Goal: Task Accomplishment & Management: Complete application form

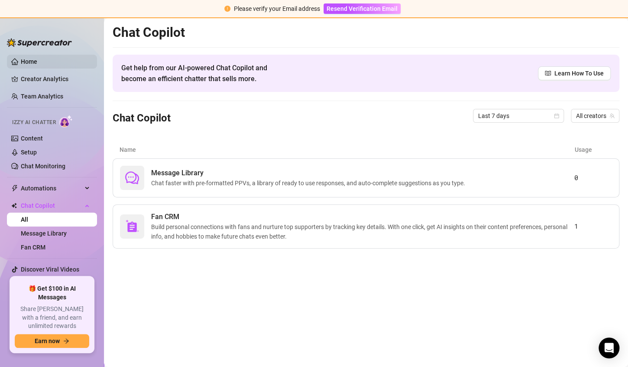
click at [35, 64] on link "Home" at bounding box center [29, 61] width 16 height 7
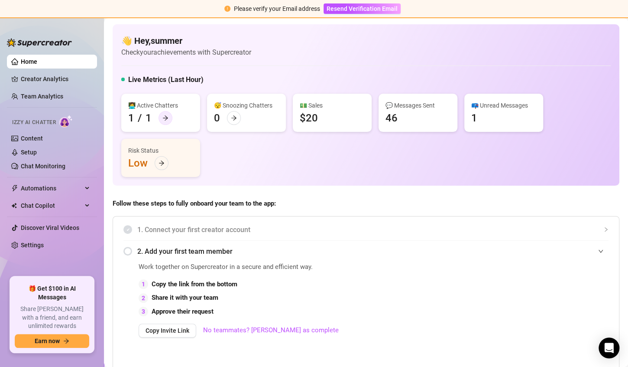
click at [167, 119] on icon "arrow-right" at bounding box center [166, 118] width 6 height 6
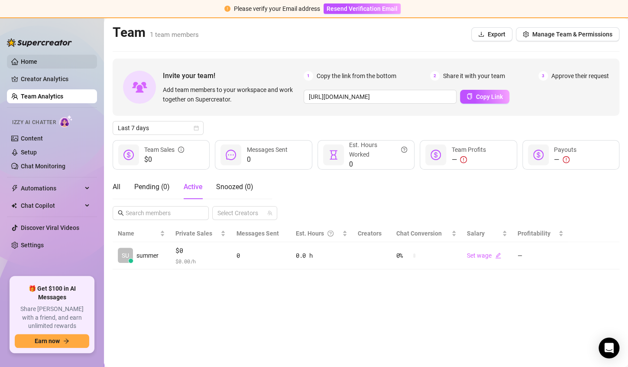
click at [30, 64] on link "Home" at bounding box center [29, 61] width 16 height 7
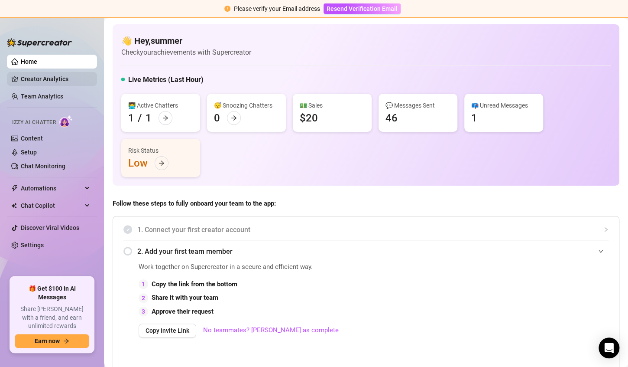
click at [34, 80] on link "Creator Analytics" at bounding box center [55, 79] width 69 height 14
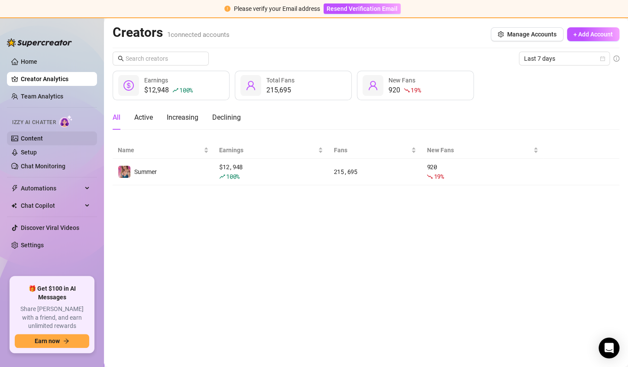
click at [41, 139] on link "Content" at bounding box center [32, 138] width 22 height 7
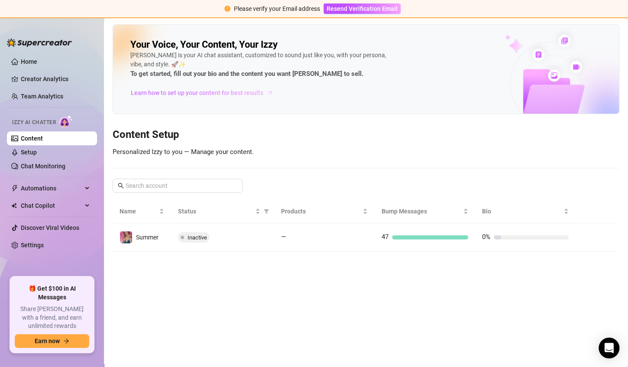
click at [223, 93] on span "Learn how to set up your content for best results" at bounding box center [197, 93] width 133 height 10
click at [374, 11] on span "Resend Verification Email" at bounding box center [362, 8] width 71 height 7
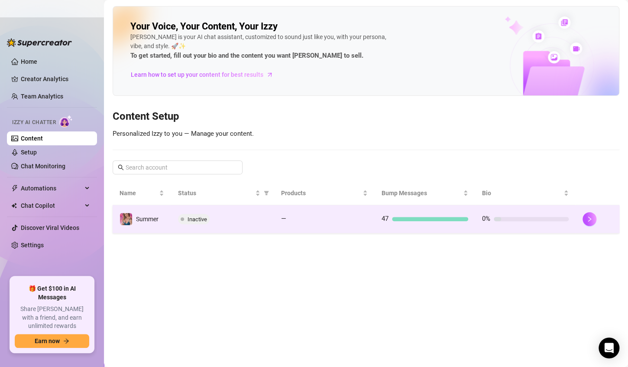
click at [195, 219] on span "Inactive" at bounding box center [198, 219] width 20 height 7
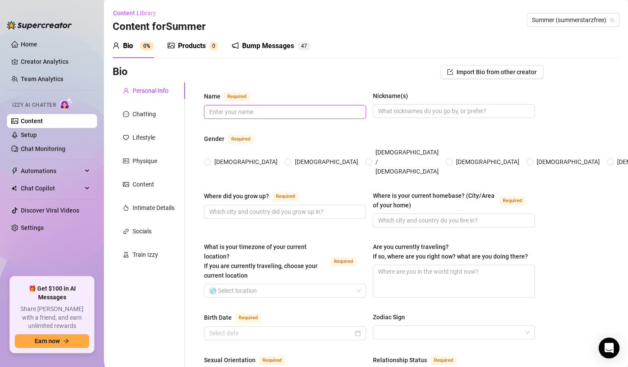
click at [259, 111] on input "Name Required" at bounding box center [284, 112] width 150 height 10
type input "Summer"
click at [208, 159] on input "[DEMOGRAPHIC_DATA]" at bounding box center [207, 162] width 3 height 6
radio input "true"
click at [224, 207] on input "Where did you grow up? Required" at bounding box center [284, 212] width 150 height 10
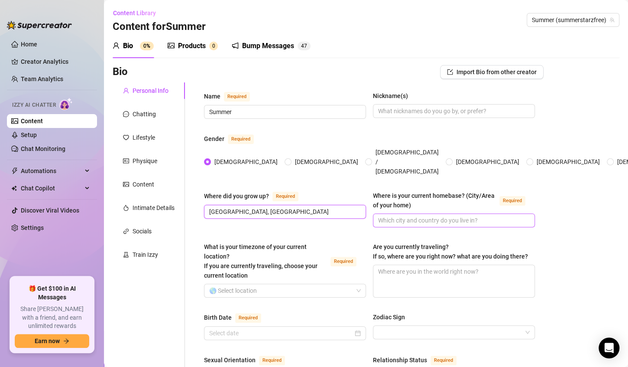
type input "[GEOGRAPHIC_DATA], [GEOGRAPHIC_DATA]"
click at [436, 215] on input "Where is your current homebase? (City/Area of your home) Required" at bounding box center [453, 220] width 150 height 10
type input "[US_STATE]"
click at [308, 284] on input "What is your timezone of your current location? If you are currently traveling,…" at bounding box center [281, 290] width 144 height 13
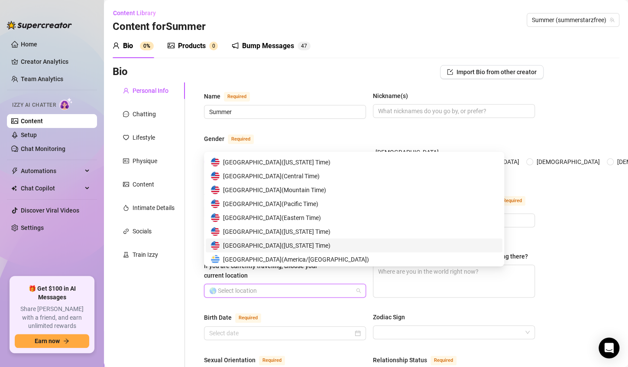
scroll to position [4279, 0]
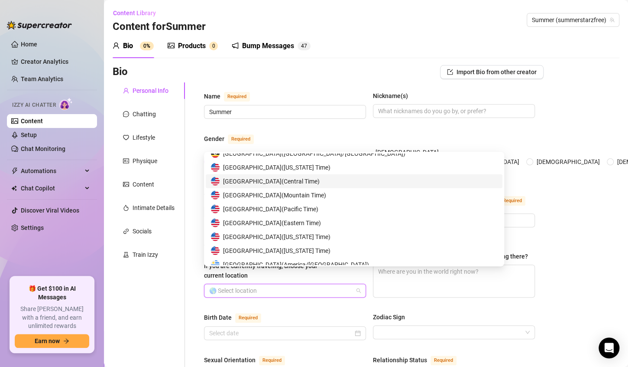
click at [256, 183] on span "[GEOGRAPHIC_DATA] ( Central Time )" at bounding box center [271, 181] width 97 height 10
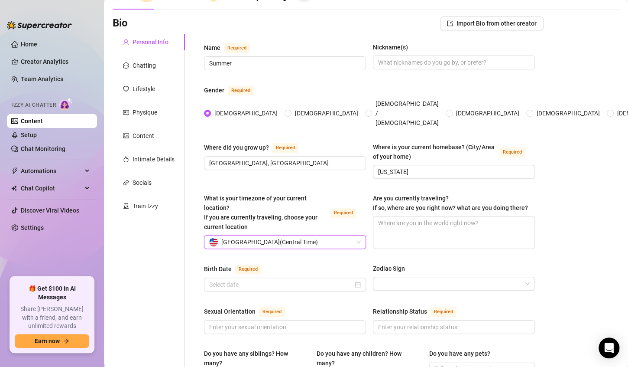
scroll to position [55, 0]
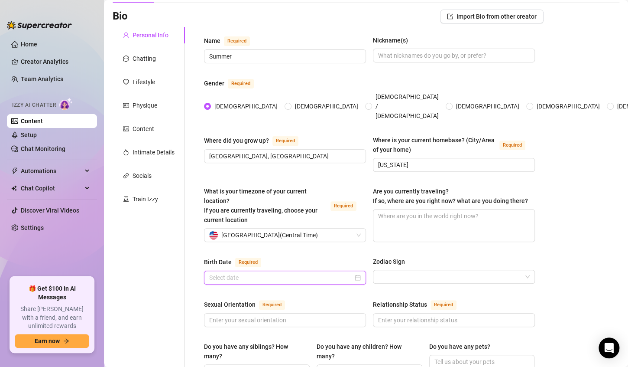
click at [284, 273] on input "Birth Date Required" at bounding box center [281, 278] width 144 height 10
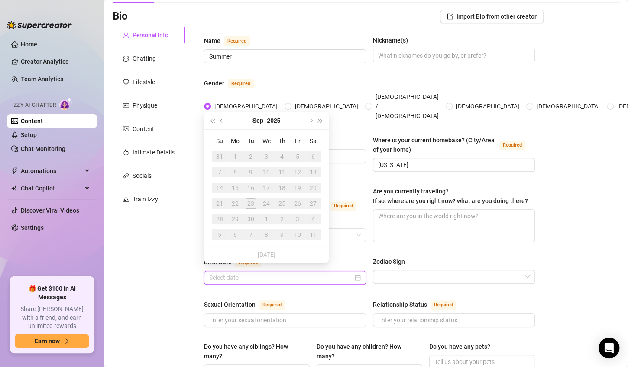
click at [354, 273] on div at bounding box center [285, 278] width 152 height 10
click at [275, 119] on button "2025" at bounding box center [273, 120] width 13 height 17
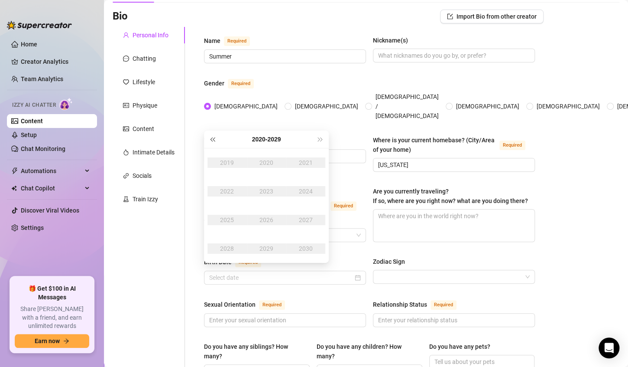
click at [212, 138] on span "Last year (Control + left)" at bounding box center [212, 139] width 4 height 4
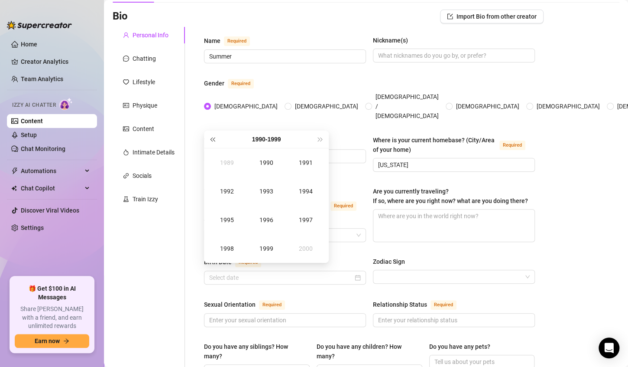
click at [212, 138] on span "Last year (Control + left)" at bounding box center [212, 139] width 4 height 4
type input "[DATE]"
click at [319, 136] on button "Next year (Control + right)" at bounding box center [321, 138] width 10 height 17
click at [226, 250] on div "1988" at bounding box center [227, 248] width 26 height 10
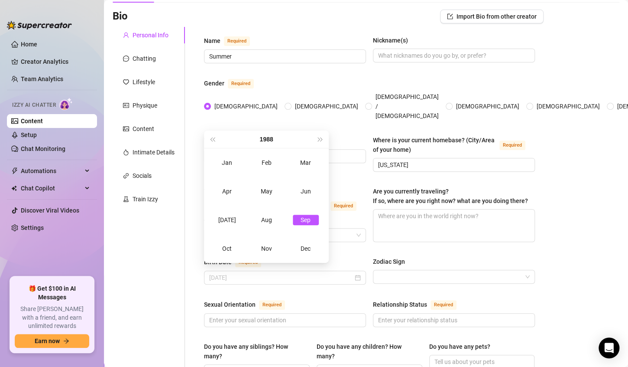
click at [306, 221] on div "Sep" at bounding box center [306, 220] width 26 height 10
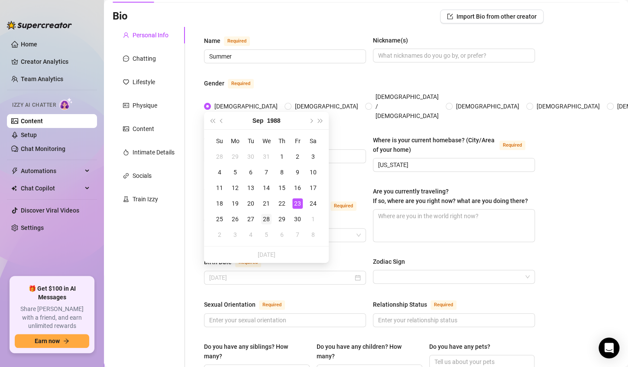
type input "[DATE]"
click at [266, 218] on div "28" at bounding box center [266, 219] width 10 height 10
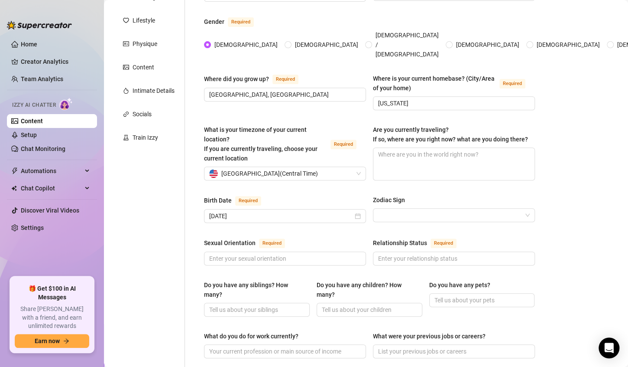
scroll to position [117, 0]
click at [284, 253] on input "Sexual Orientation Required" at bounding box center [284, 258] width 150 height 10
type input "[DEMOGRAPHIC_DATA]"
click at [381, 253] on input "Relationship Status Required" at bounding box center [453, 258] width 150 height 10
type input "hotwife"
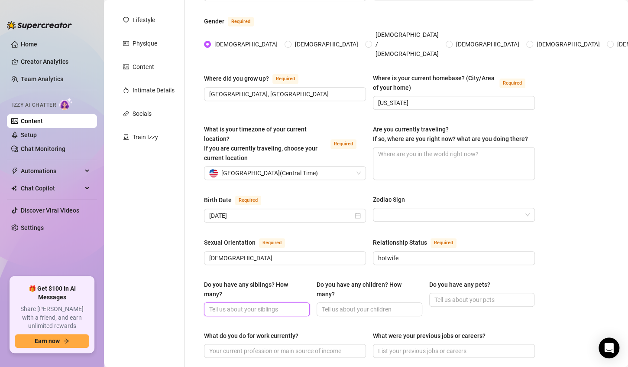
click at [280, 304] on input "Do you have any siblings? How many?" at bounding box center [256, 309] width 94 height 10
type input "2 sisters"
click at [353, 304] on input "Do you have any children? How many?" at bounding box center [369, 309] width 94 height 10
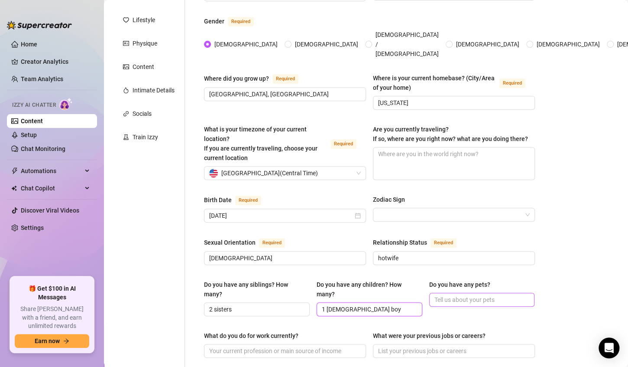
type input "1 [DEMOGRAPHIC_DATA] boy"
click at [436, 295] on input "Do you have any pets?" at bounding box center [482, 300] width 94 height 10
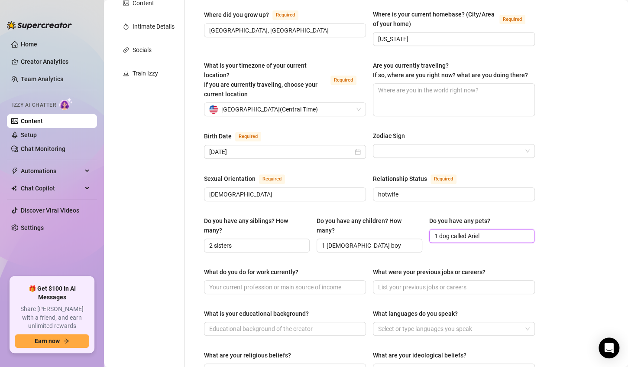
scroll to position [189, 0]
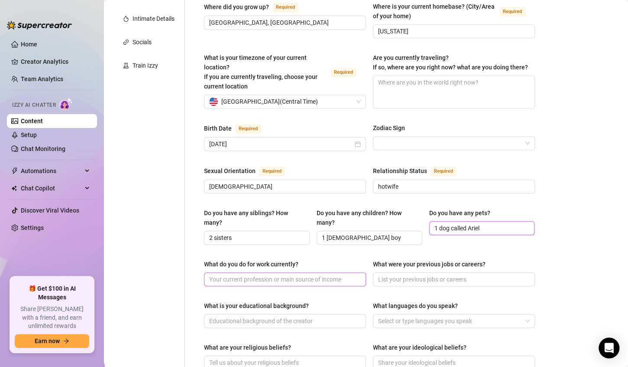
type input "1 dog called Ariel"
click at [343, 274] on input "What do you do for work currently?" at bounding box center [284, 279] width 150 height 10
type input "I workout full time"
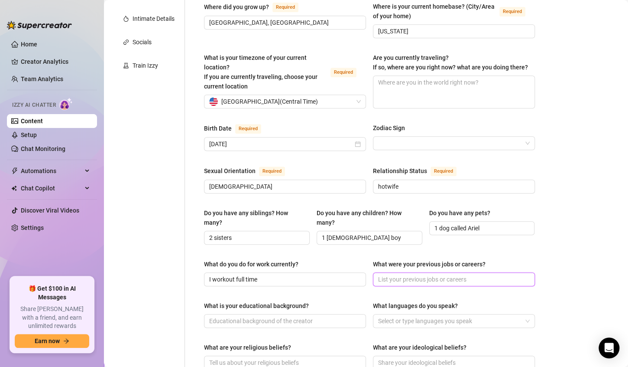
click at [386, 274] on input "What were your previous jobs or careers?" at bounding box center [453, 279] width 150 height 10
click at [317, 316] on input "What is your educational background?" at bounding box center [284, 321] width 150 height 10
click at [405, 274] on input "bartending" at bounding box center [453, 279] width 150 height 10
type input "bartending and real estate"
click at [331, 316] on input "What is your educational background?" at bounding box center [284, 321] width 150 height 10
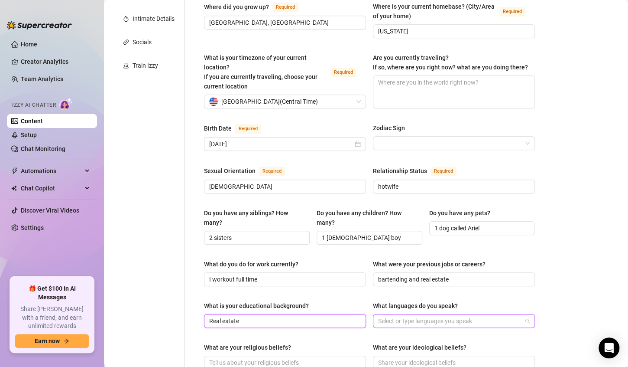
click at [381, 315] on div at bounding box center [450, 321] width 150 height 12
type input "Real estate"
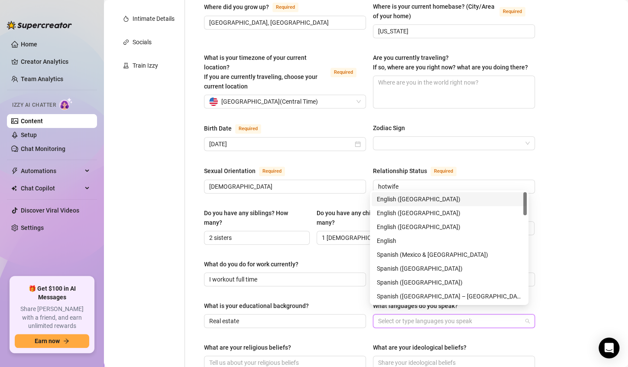
click at [422, 201] on div "English ([GEOGRAPHIC_DATA])" at bounding box center [449, 199] width 145 height 10
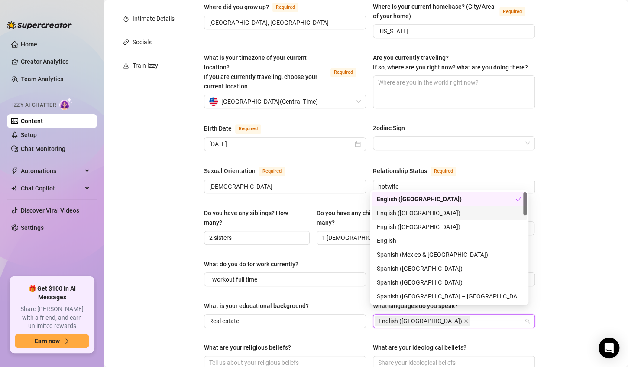
click at [405, 212] on div "English ([GEOGRAPHIC_DATA])" at bounding box center [449, 213] width 145 height 10
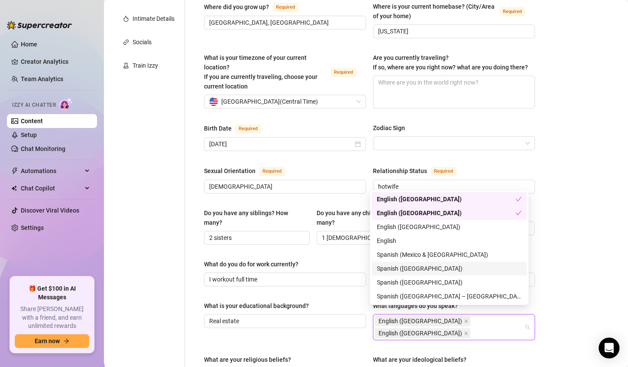
click at [554, 306] on div "Bio Import Bio from other creator Personal Info Chatting Lifestyle Physique Con…" at bounding box center [366, 276] width 507 height 801
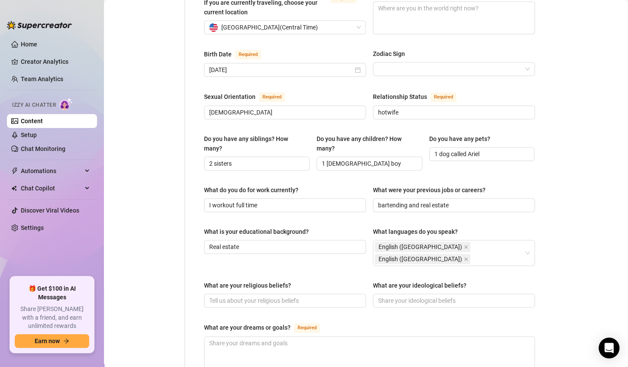
scroll to position [264, 0]
click at [271, 336] on textarea "What are your dreams or goals? Required" at bounding box center [370, 352] width 330 height 32
type textarea "T"
type textarea "To"
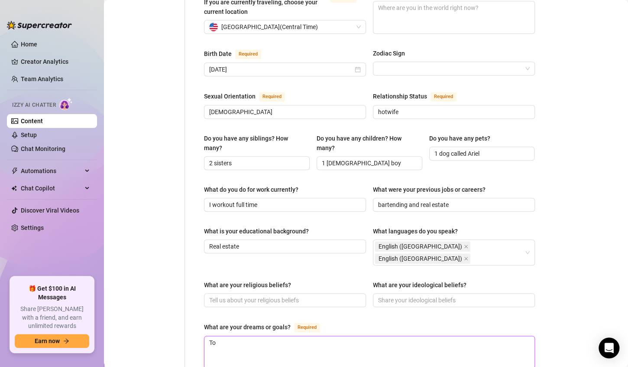
type textarea "To g"
type textarea "To ga"
type textarea "To gai"
type textarea "To gain"
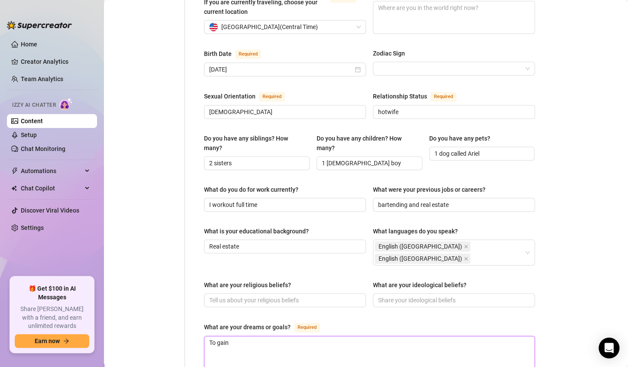
type textarea "To gain m"
type textarea "To gain mo"
type textarea "To gain mor"
type textarea "To gain more"
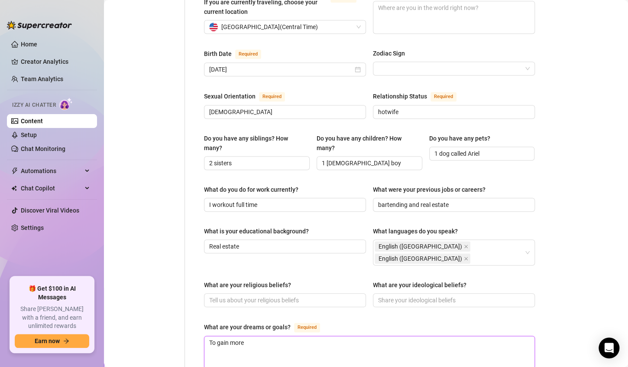
type textarea "To gain more m"
type textarea "To gain more mu"
type textarea "To gain more mus"
type textarea "To gain more musc"
type textarea "To gain more muscl"
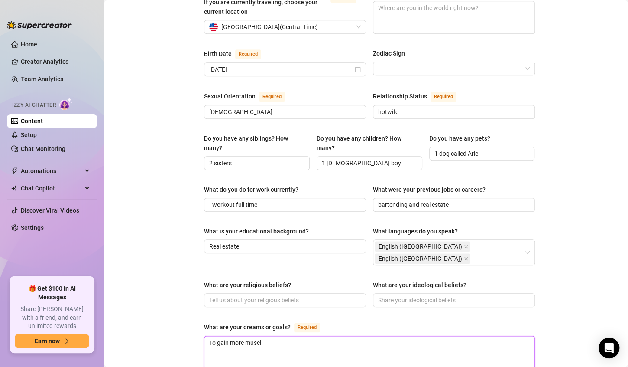
type textarea "To gain more muscle"
type textarea "To gain more muscle a"
type textarea "To gain more muscle an"
type textarea "To gain more muscle and"
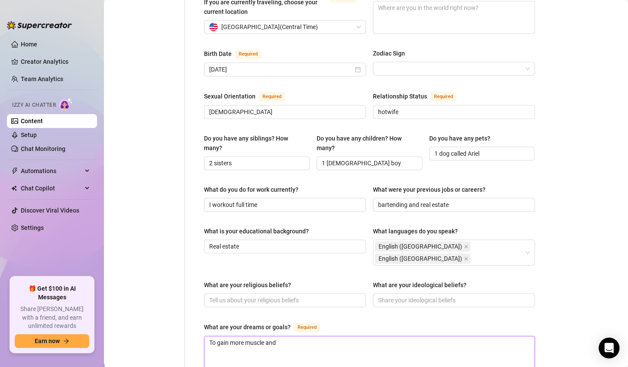
type textarea "To gain more muscle and"
type textarea "To gain more muscle and l"
type textarea "To gain more muscle and li"
type textarea "To gain more muscle and lif"
type textarea "To gain more muscle and lift"
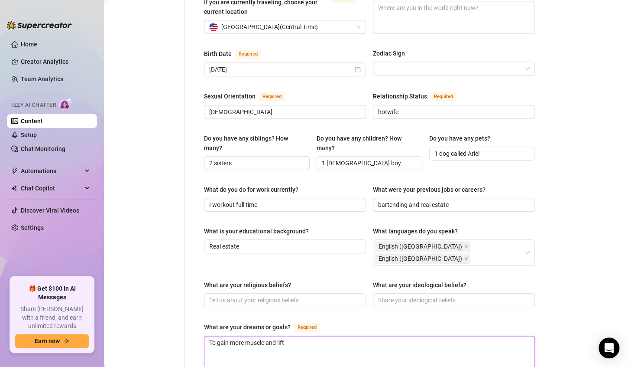
type textarea "To gain more muscle and lift"
type textarea "To gain more muscle and lift m"
type textarea "To gain more muscle and lift mo"
type textarea "To gain more muscle and lift mor"
type textarea "To gain more muscle and lift more"
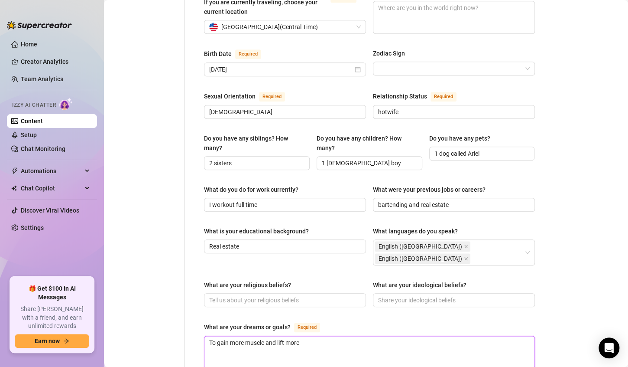
type textarea "To gain more muscle and lift more"
type textarea "To gain more muscle and lift more w"
type textarea "To gain more muscle and lift more we"
type textarea "To gain more muscle and lift more wei"
type textarea "To gain more muscle and lift more weig"
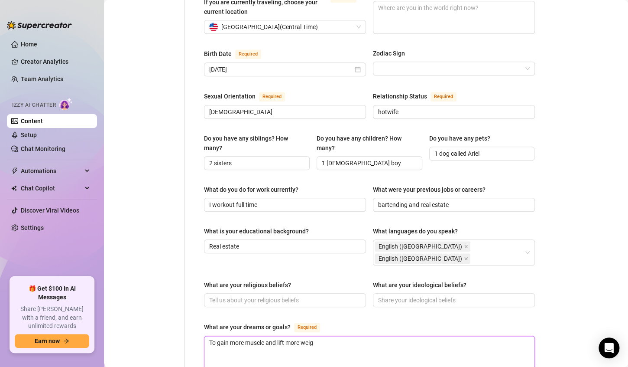
type textarea "To gain more muscle and lift more weigh"
type textarea "To gain more muscle and lift more weight"
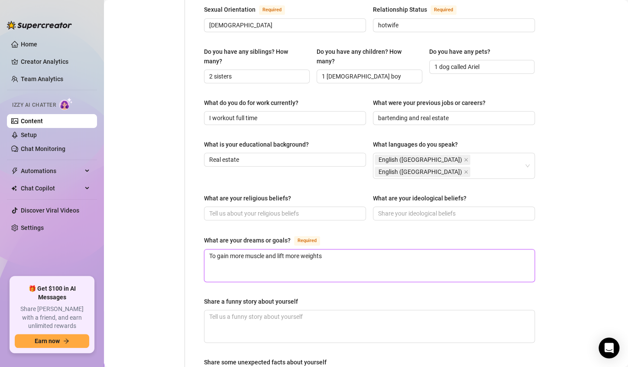
scroll to position [353, 0]
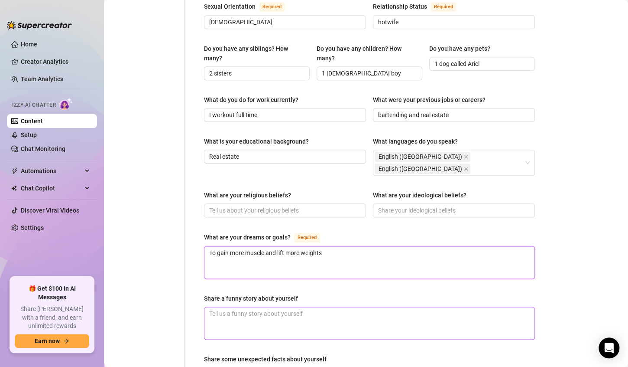
type textarea "To gain more muscle and lift more weights"
click at [219, 307] on textarea "Share a funny story about yourself" at bounding box center [370, 323] width 330 height 32
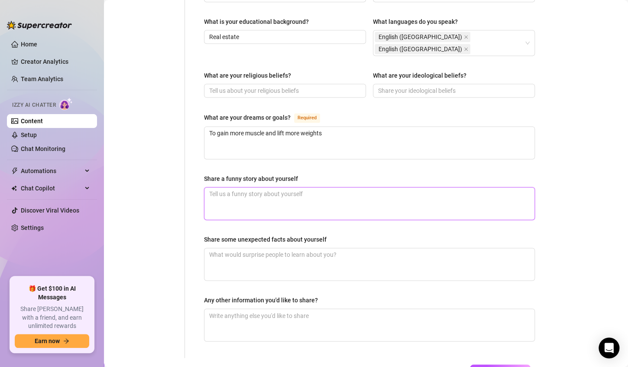
scroll to position [505, 0]
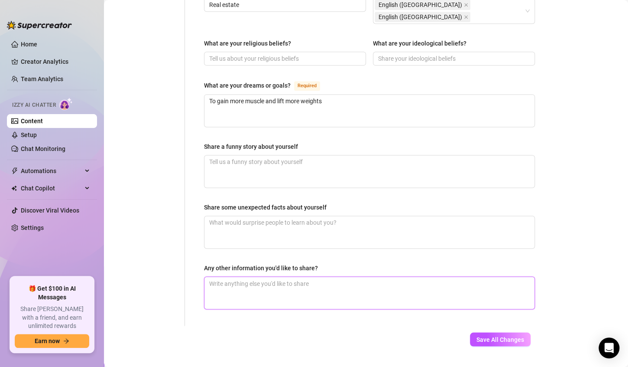
click at [278, 277] on textarea "Any other information you'd like to share?" at bounding box center [370, 293] width 330 height 32
type textarea "I"
type textarea "Im"
type textarea "Im a"
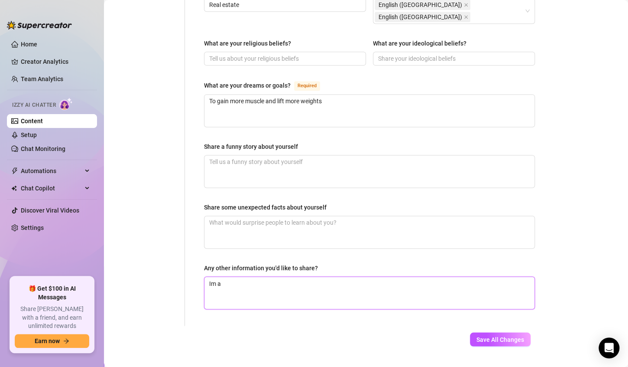
type textarea "Im a"
type textarea "Im a h"
type textarea "Im a ho"
type textarea "Im a hot"
type textarea "Im a hotw"
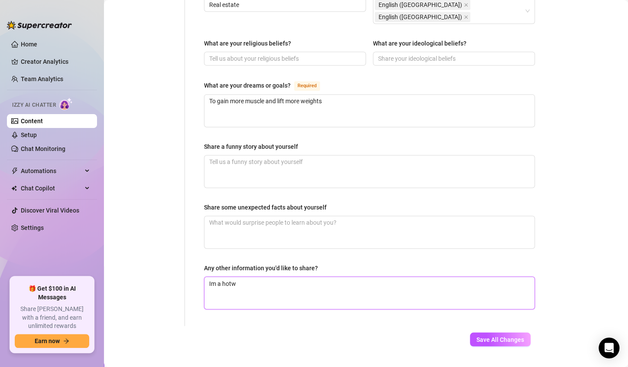
type textarea "Im a hotwi"
type textarea "Im a hotwif"
type textarea "Im a hotwife"
type textarea "Im a hotwife a"
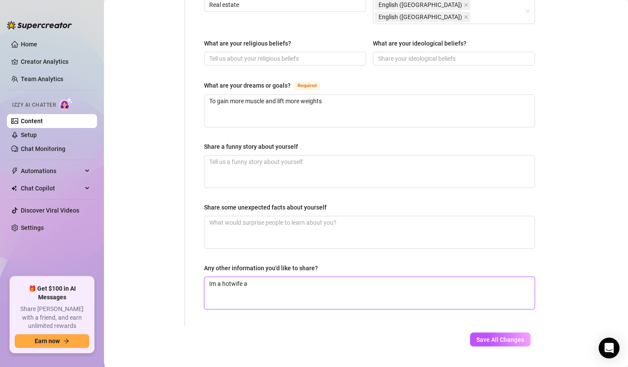
type textarea "Im a hotwife an"
type textarea "Im a hotwife and"
type textarea "Im a hotwife and h"
type textarea "Im a hotwife and hu"
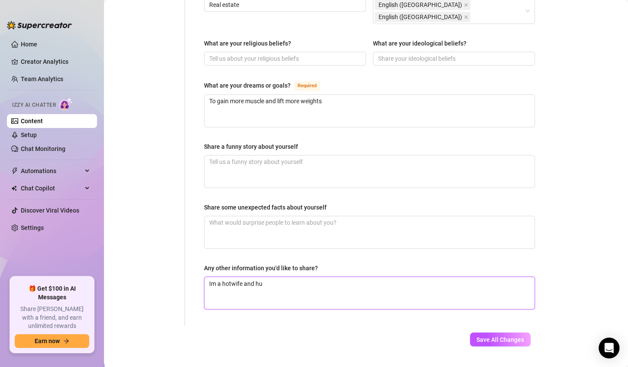
type textarea "Im a hotwife and hub"
type textarea "Im a hotwife and hubb"
type textarea "Im a hotwife and hubby"
type textarea "Im a hotwife and hubby a"
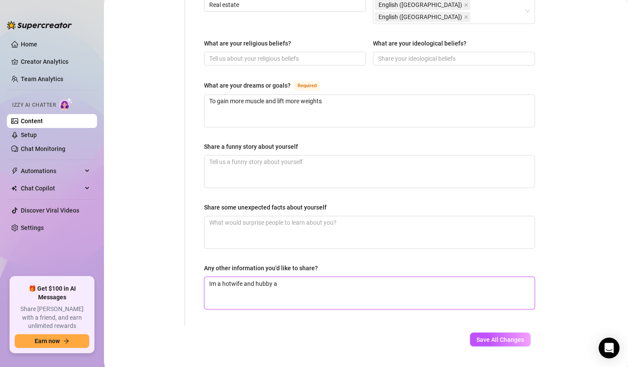
type textarea "Im a hotwife and hubby an"
type textarea "Im a hotwife and [PERSON_NAME] and"
type textarea "Im a hotwife and hubby and i"
type textarea "Im a hotwife and [PERSON_NAME] and i s"
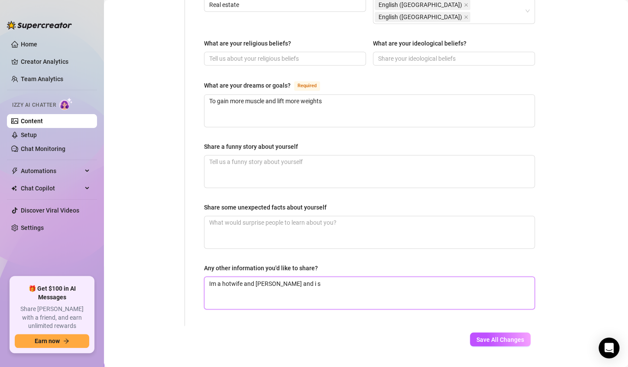
type textarea "Im a hotwife and hubby and i sw"
type textarea "Im a hotwife and hubby and i swi"
type textarea "Im a hotwife and hubby and i swin"
type textarea "Im a hotwife and [PERSON_NAME] and i swing"
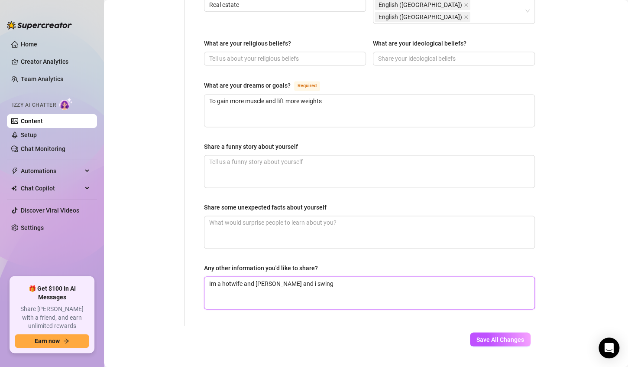
type textarea "Im a hotwife and [PERSON_NAME] and i swing w"
type textarea "Im a hotwife and [PERSON_NAME] and i swing wh"
type textarea "Im a hotwife and [PERSON_NAME] and i swing whe"
type textarea "Im a hotwife and [PERSON_NAME] and i swing when"
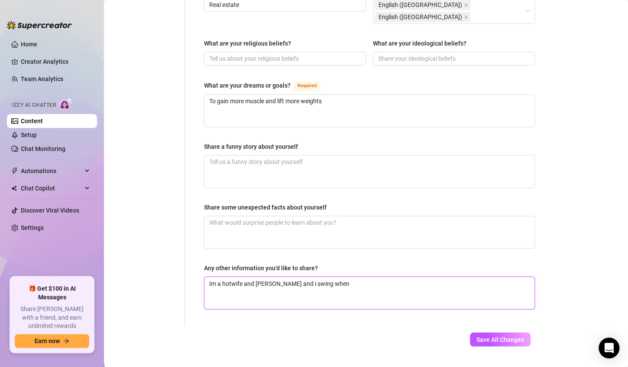
type textarea "Im a hotwife and [PERSON_NAME] and i swing when w"
type textarea "Im a hotwife and [PERSON_NAME] and i swing when we"
type textarea "Im a hotwife and [PERSON_NAME] and i swing when we c"
type textarea "Im a hotwife and [PERSON_NAME] and i swing when we ca"
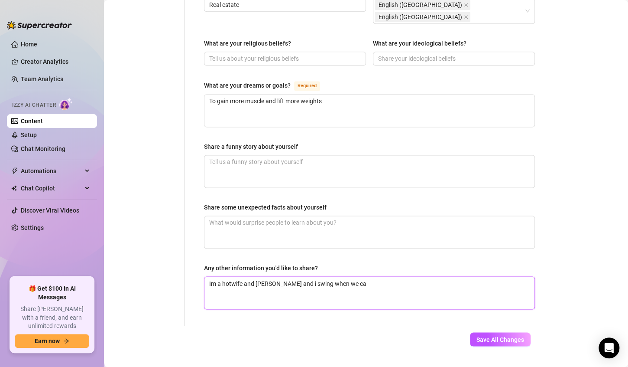
type textarea "Im a hotwife and [PERSON_NAME] and i swing when we can"
type textarea "Im a hotwife and [PERSON_NAME] and i swing when we can."
type textarea "Im a hotwife and [PERSON_NAME] and i swing when we can. W"
type textarea "Im a hotwife and [PERSON_NAME] and i swing when we can. We"
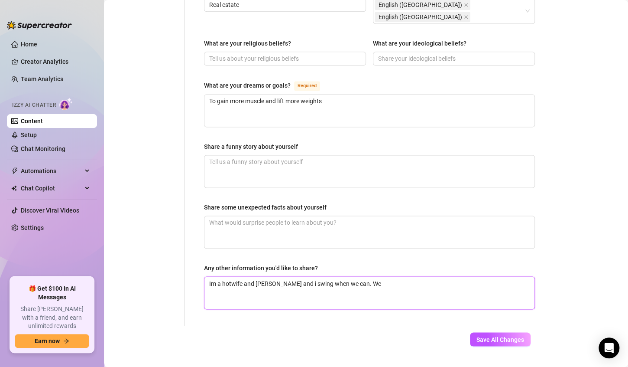
type textarea "Im a hotwife and [PERSON_NAME] and i swing when we can. We a"
type textarea "Im a hotwife and [PERSON_NAME] and i swing when we can. We ar"
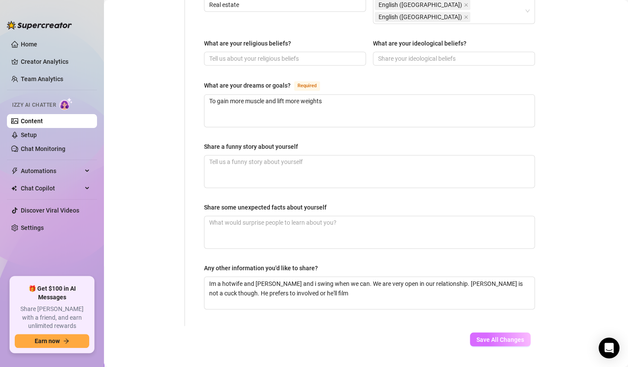
click at [478, 335] on span "Save All Changes" at bounding box center [501, 338] width 48 height 7
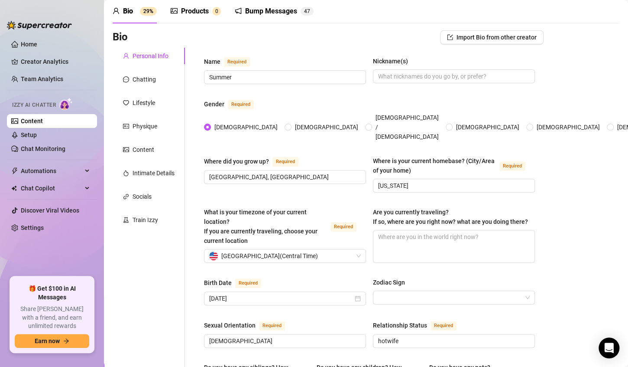
scroll to position [35, 0]
click at [131, 78] on div "Chatting" at bounding box center [139, 80] width 33 height 10
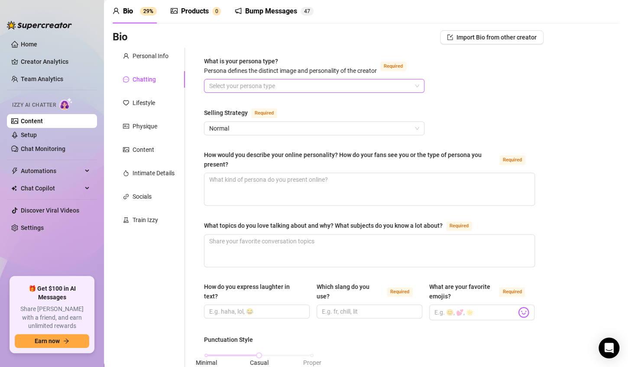
click at [219, 85] on input "What is your persona type? [PERSON_NAME] defines the distinct image and persona…" at bounding box center [310, 85] width 202 height 13
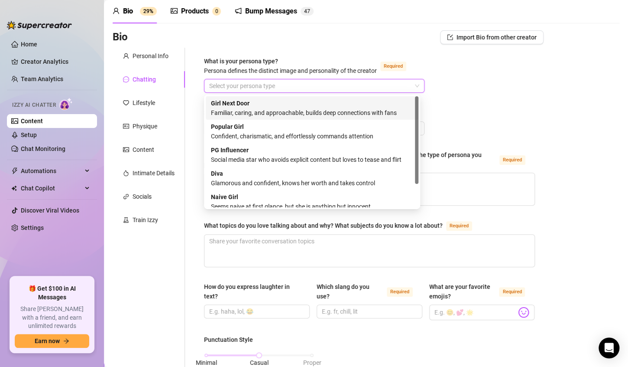
click at [228, 106] on strong "Girl Next Door" at bounding box center [230, 103] width 39 height 7
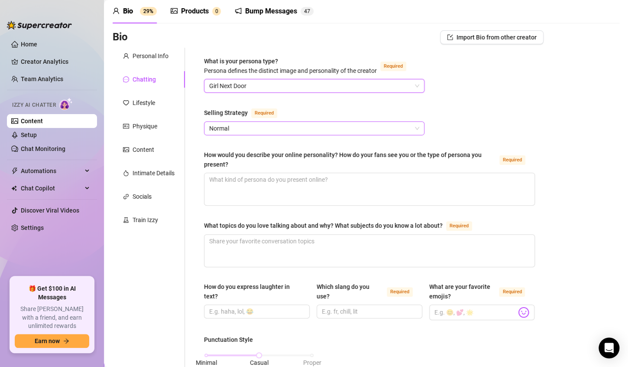
click at [239, 130] on span "Normal" at bounding box center [314, 128] width 210 height 13
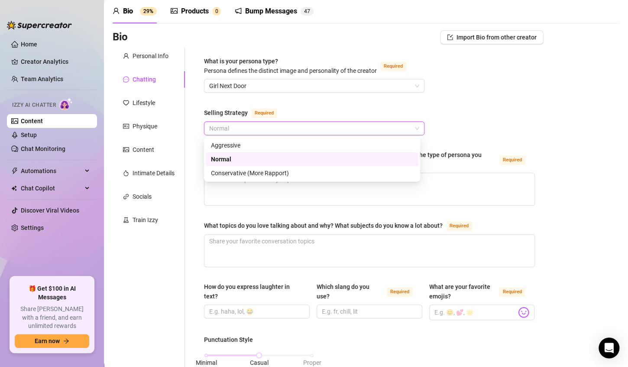
click at [237, 160] on div "Normal" at bounding box center [312, 159] width 202 height 10
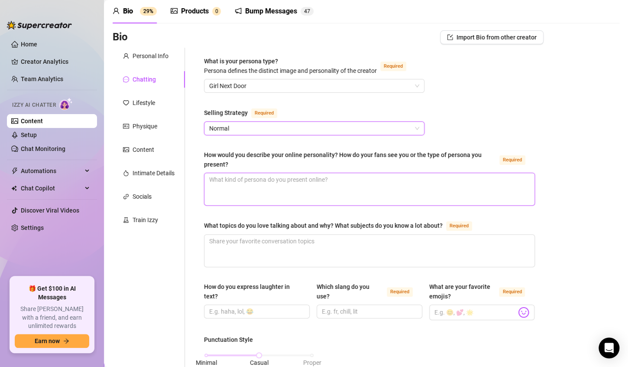
click at [332, 182] on textarea "How would you describe your online personality? How do your fans see you or the…" at bounding box center [370, 189] width 330 height 32
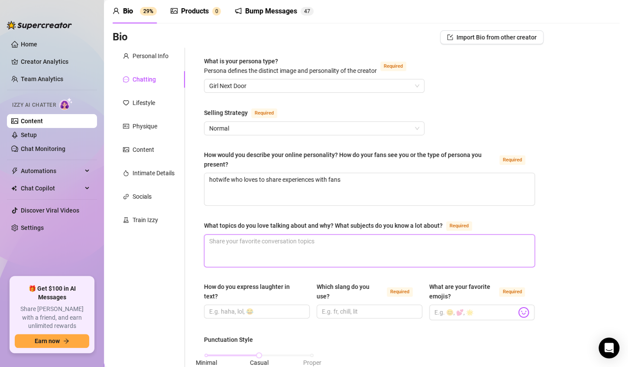
click at [281, 243] on textarea "What topics do you love talking about and why? What subjects do you know a lot …" at bounding box center [370, 250] width 330 height 32
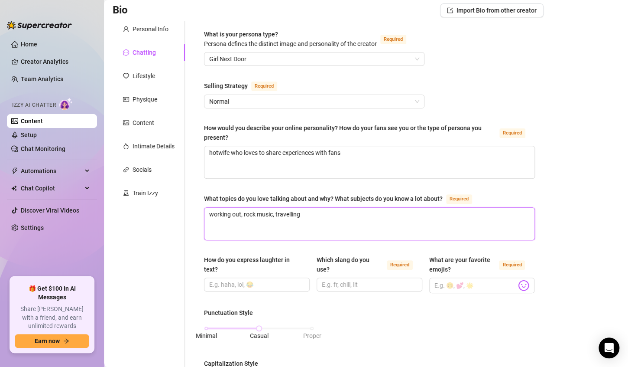
scroll to position [62, 0]
click at [266, 282] on input "How do you express laughter in text?" at bounding box center [256, 284] width 94 height 10
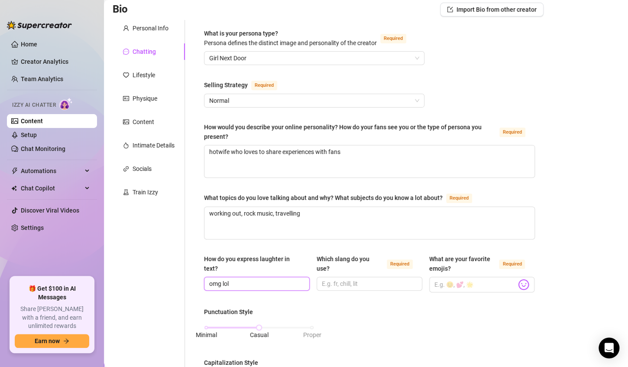
drag, startPoint x: 266, startPoint y: 282, endPoint x: 247, endPoint y: 281, distance: 19.5
click at [247, 281] on input "omg lol" at bounding box center [256, 284] width 94 height 10
drag, startPoint x: 247, startPoint y: 281, endPoint x: 238, endPoint y: 282, distance: 9.1
click at [238, 282] on input "omg lol" at bounding box center [256, 284] width 94 height 10
click at [302, 283] on span "omg lol" at bounding box center [257, 284] width 106 height 14
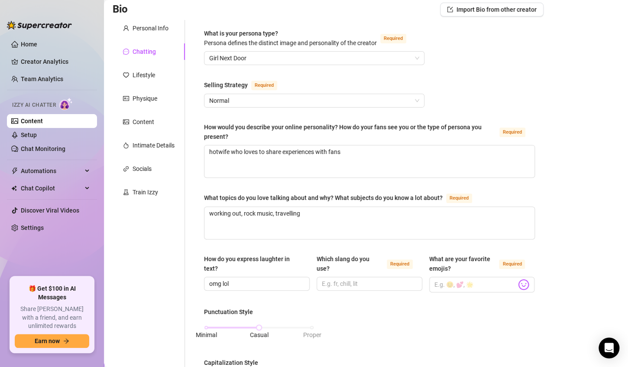
click at [289, 267] on div "How do you express laughter in text?" at bounding box center [254, 263] width 100 height 19
click at [289, 279] on input "omg lol" at bounding box center [256, 284] width 94 height 10
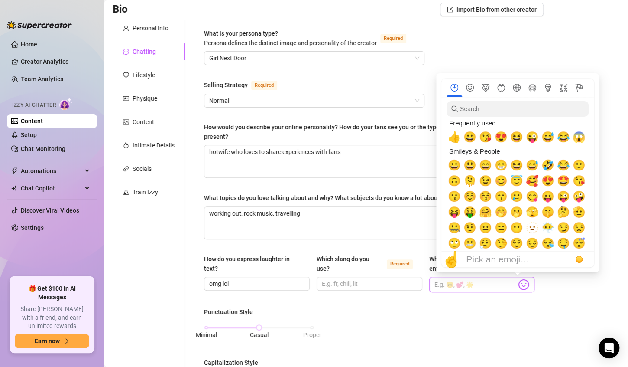
click at [518, 286] on img at bounding box center [523, 284] width 11 height 11
click at [485, 141] on span "😘" at bounding box center [485, 137] width 13 height 12
click at [499, 139] on span "😍" at bounding box center [501, 137] width 13 height 12
click at [534, 138] on span "😜" at bounding box center [532, 137] width 13 height 12
click at [546, 138] on span "😅" at bounding box center [548, 137] width 13 height 12
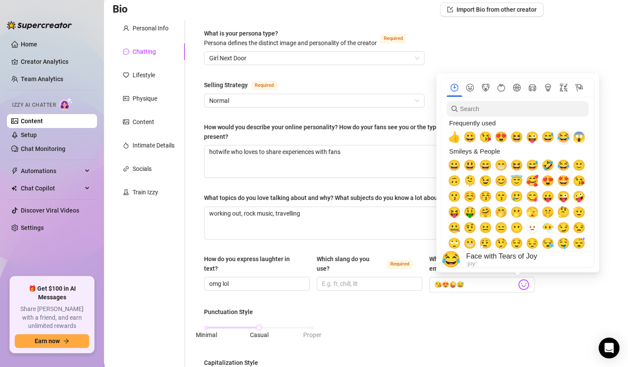
click at [562, 137] on span "😂" at bounding box center [563, 137] width 13 height 12
click at [530, 181] on span "🥰" at bounding box center [532, 181] width 13 height 12
click at [531, 195] on span "😋" at bounding box center [532, 196] width 13 height 12
click at [531, 211] on span "🫣" at bounding box center [532, 212] width 13 height 12
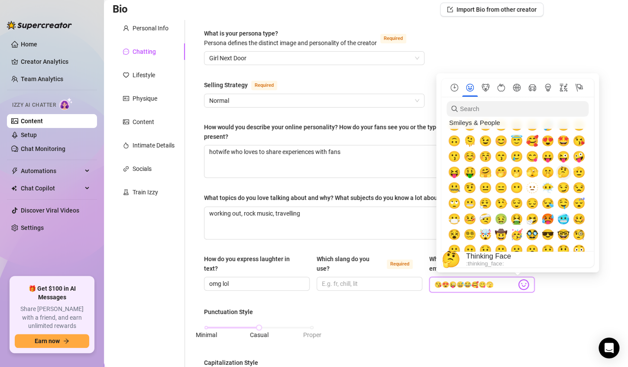
scroll to position [41, 0]
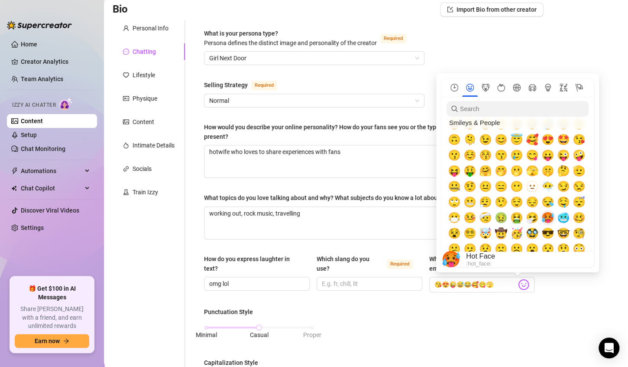
click at [547, 218] on span "🥵" at bounding box center [548, 218] width 13 height 12
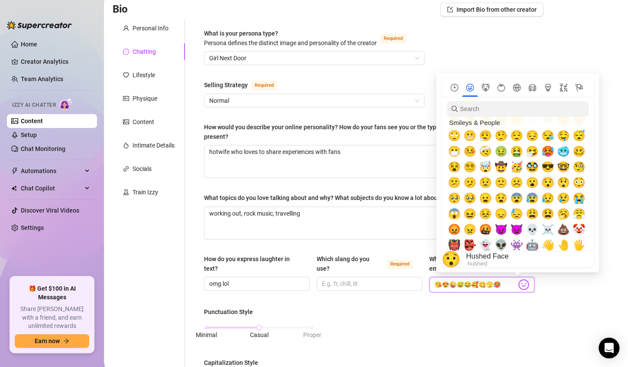
scroll to position [111, 0]
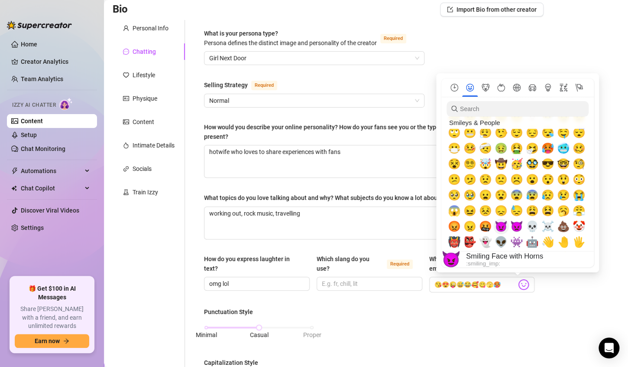
click at [501, 225] on span "😈" at bounding box center [501, 226] width 13 height 12
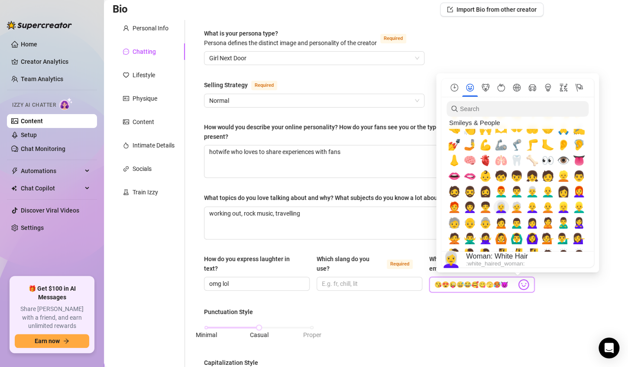
scroll to position [287, 0]
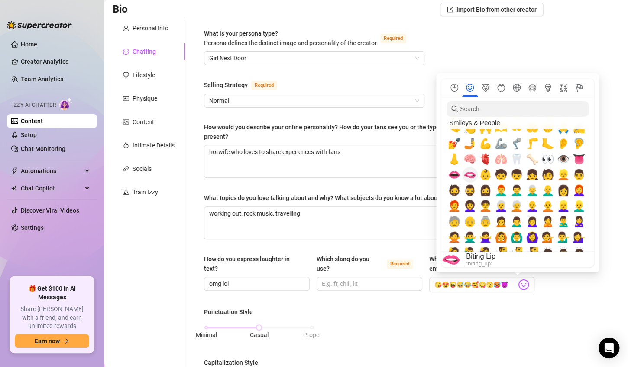
click at [471, 179] on span "🫦" at bounding box center [470, 175] width 13 height 12
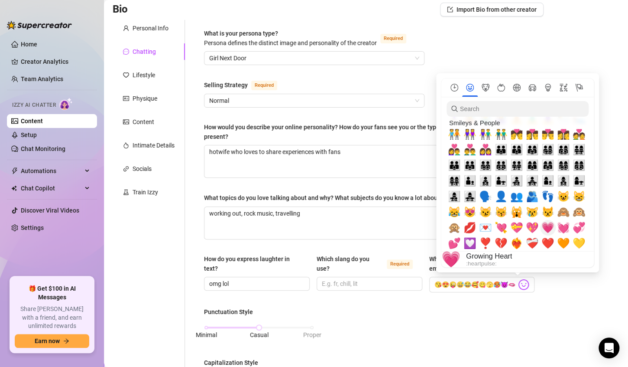
scroll to position [0, 0]
click at [549, 228] on span "💗" at bounding box center [548, 227] width 13 height 12
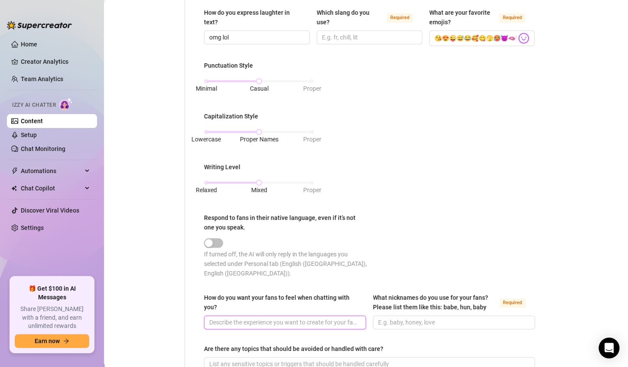
click at [308, 317] on input "How do you want your fans to feel when chatting with you?" at bounding box center [284, 322] width 150 height 10
click at [391, 317] on input "What nicknames do you use for your fans? Please list them like this: babe, hun,…" at bounding box center [453, 322] width 150 height 10
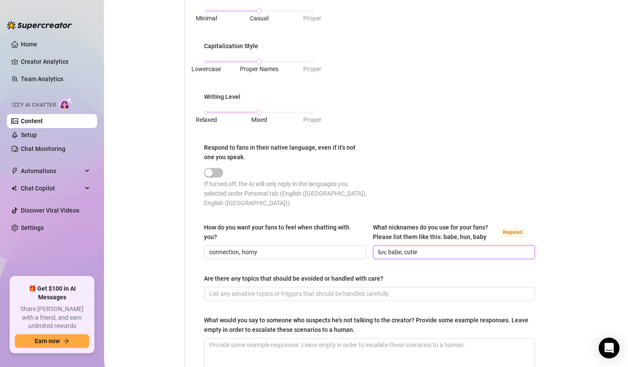
scroll to position [380, 0]
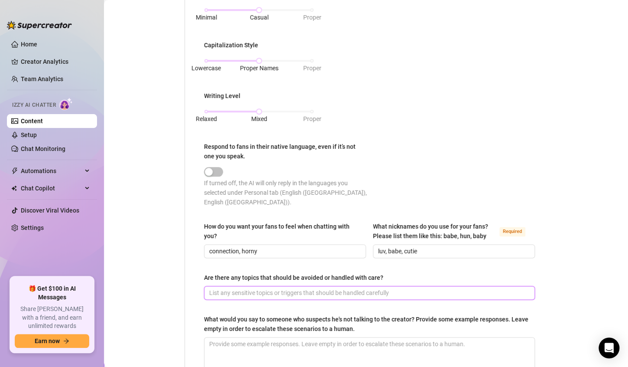
click at [283, 288] on input "Are there any topics that should be avoided or handled with care?" at bounding box center [368, 293] width 319 height 10
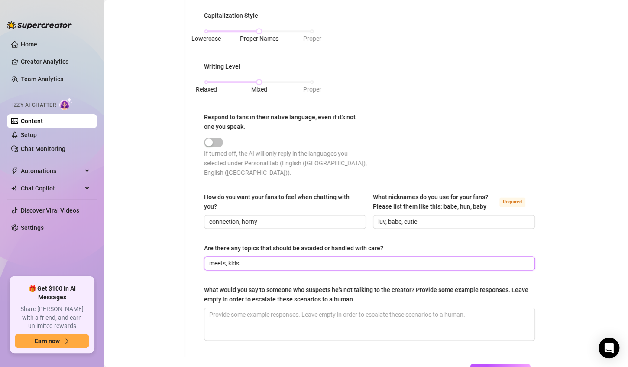
scroll to position [417, 0]
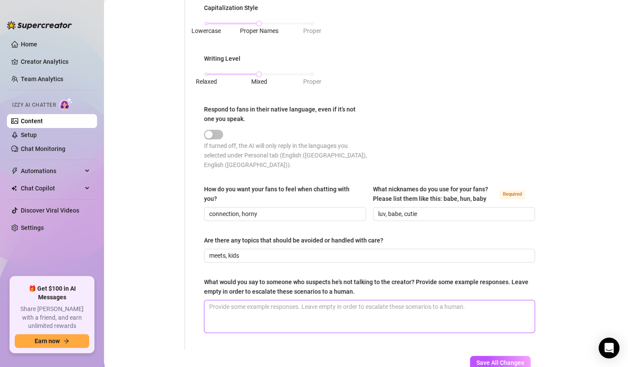
click at [252, 300] on textarea "What would you say to someone who suspects he's not talking to the creator? Pro…" at bounding box center [370, 316] width 330 height 32
click at [256, 300] on textarea "Its just me babe" at bounding box center [370, 316] width 330 height 32
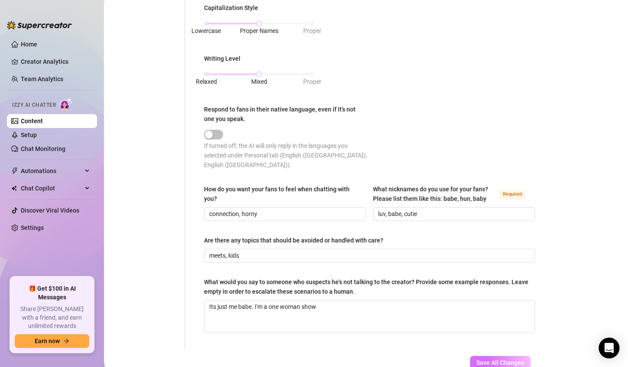
click at [485, 359] on span "Save All Changes" at bounding box center [501, 362] width 48 height 7
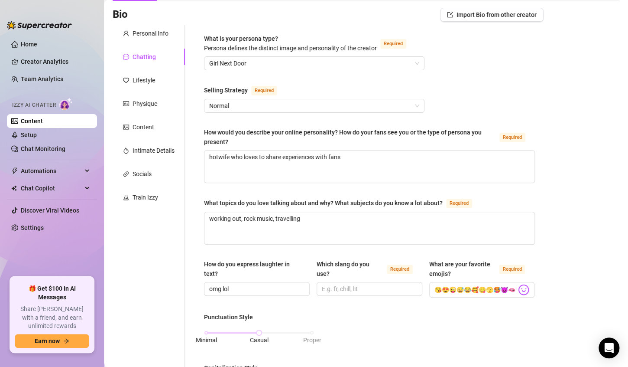
scroll to position [56, 0]
click at [150, 81] on div "Lifestyle" at bounding box center [144, 81] width 23 height 10
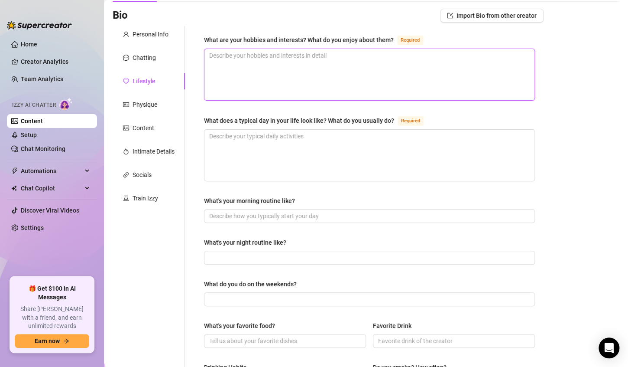
click at [327, 61] on textarea "What are your hobbies and interests? What do you enjoy about them? Required" at bounding box center [370, 74] width 330 height 51
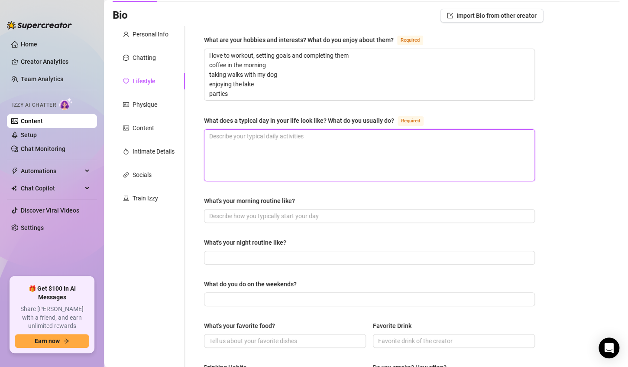
click at [264, 130] on textarea "What does a typical day in your life look like? What do you usually do? Required" at bounding box center [370, 155] width 330 height 51
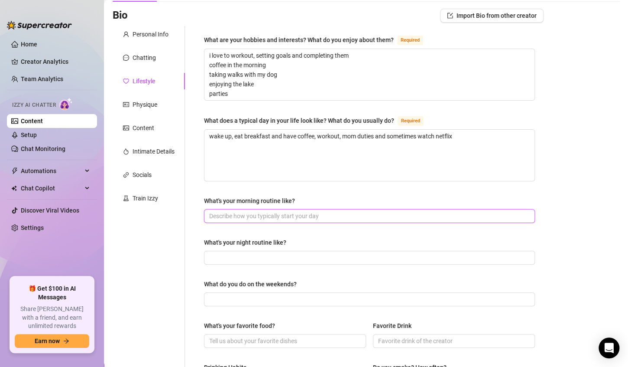
click at [217, 215] on input "What's your morning routine like?" at bounding box center [368, 216] width 319 height 10
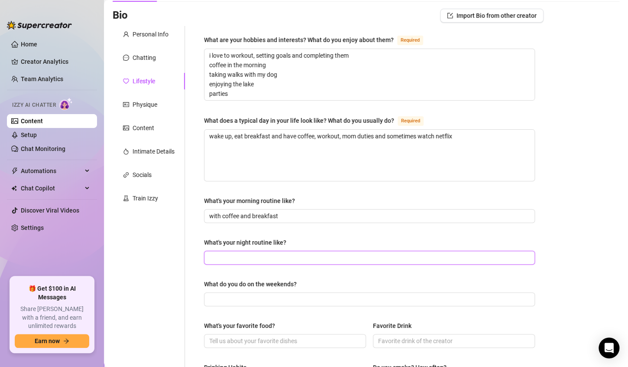
click at [213, 256] on input "What's your night routine like?" at bounding box center [368, 258] width 319 height 10
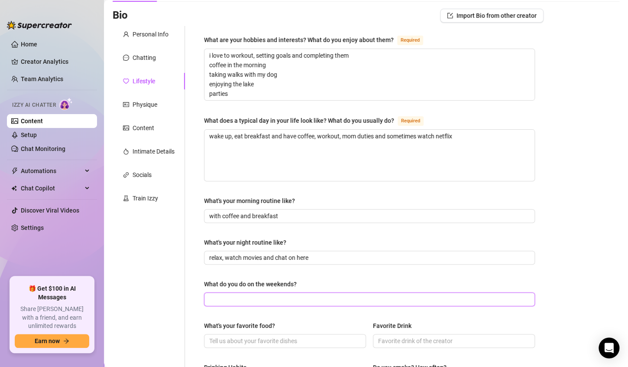
click at [222, 300] on input "What do you do on the weekends?" at bounding box center [368, 299] width 319 height 10
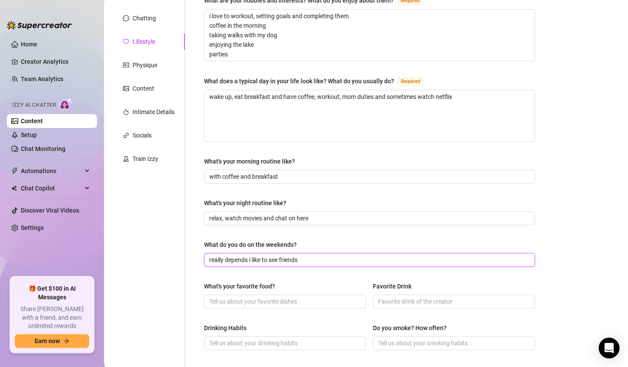
scroll to position [100, 0]
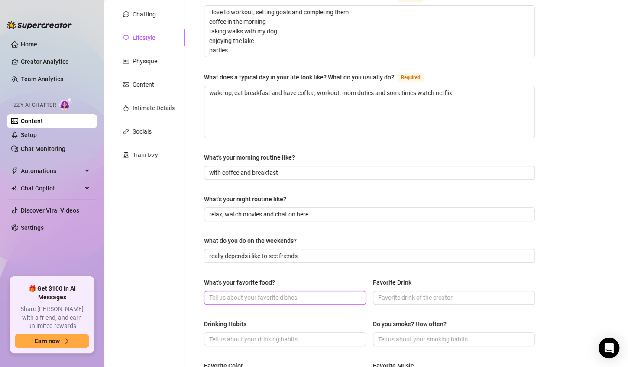
click at [217, 297] on input "What's your favorite food?" at bounding box center [284, 298] width 150 height 10
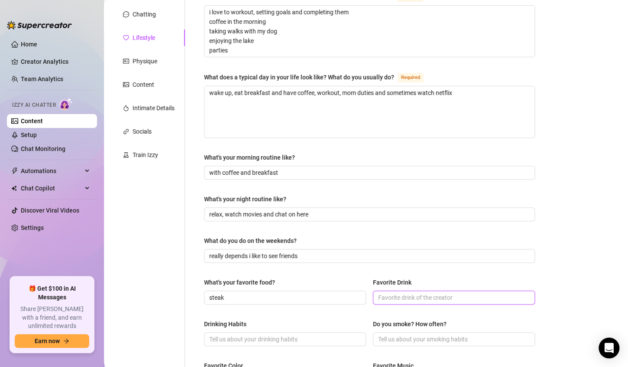
click at [387, 300] on input "Favorite Drink" at bounding box center [453, 298] width 150 height 10
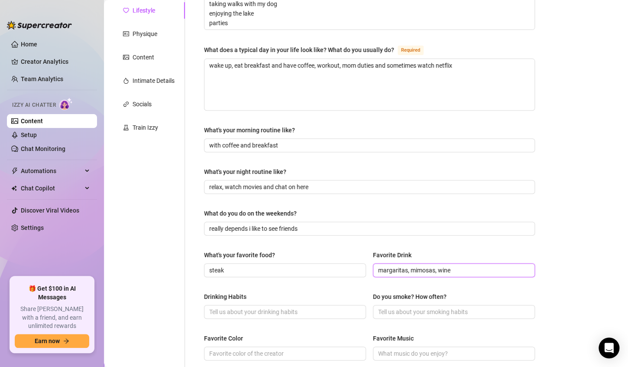
scroll to position [127, 0]
click at [335, 309] on input "Drinking Habits" at bounding box center [284, 311] width 150 height 10
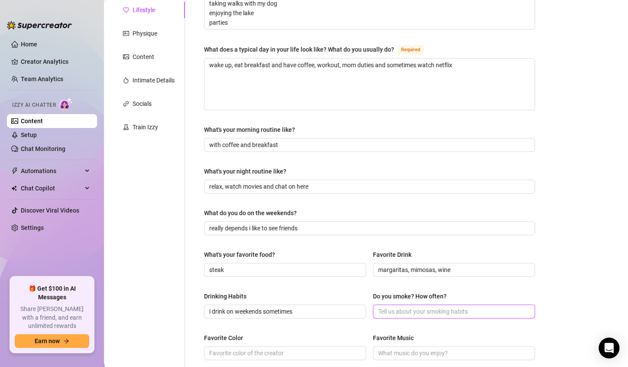
click at [395, 313] on input "Do you smoke? How often?" at bounding box center [453, 311] width 150 height 10
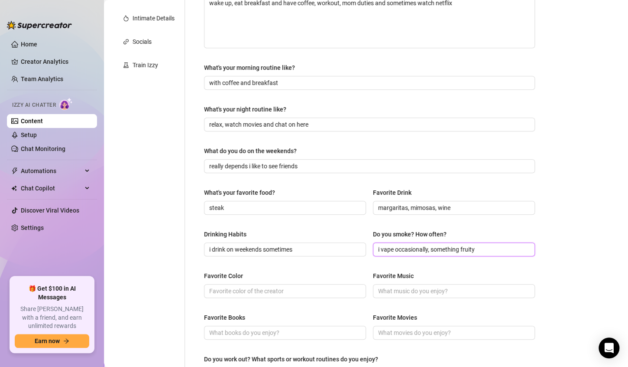
scroll to position [190, 0]
click at [275, 291] on input "Favorite Color" at bounding box center [284, 291] width 150 height 10
click at [387, 289] on input "Favorite Music" at bounding box center [453, 291] width 150 height 10
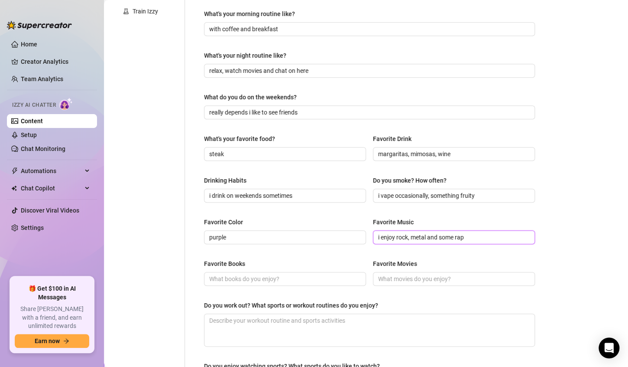
scroll to position [244, 0]
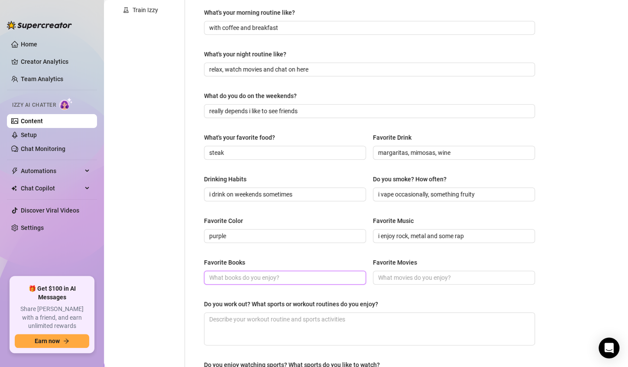
click at [270, 276] on input "Favorite Books" at bounding box center [284, 278] width 150 height 10
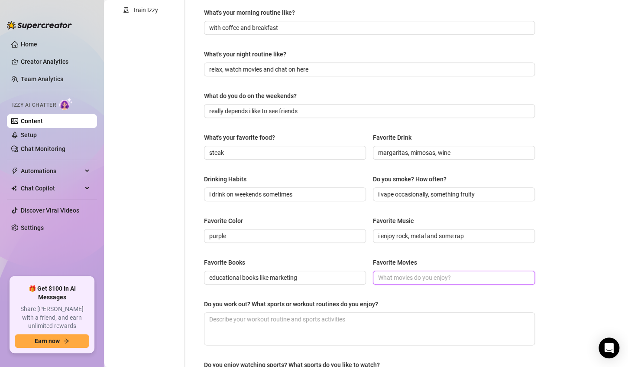
click at [384, 276] on input "Favorite Movies" at bounding box center [453, 278] width 150 height 10
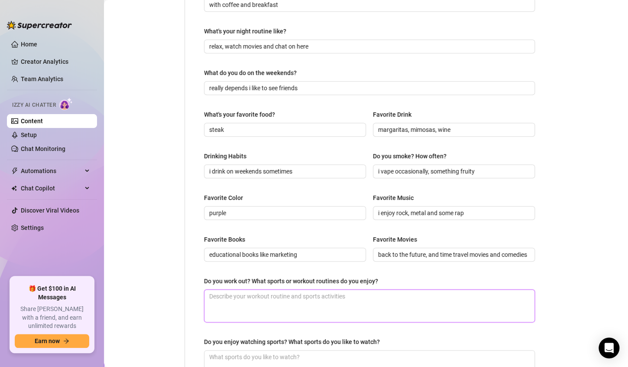
scroll to position [0, 0]
click at [322, 294] on textarea "Do you work out? What sports or workout routines do you enjoy?" at bounding box center [370, 306] width 330 height 32
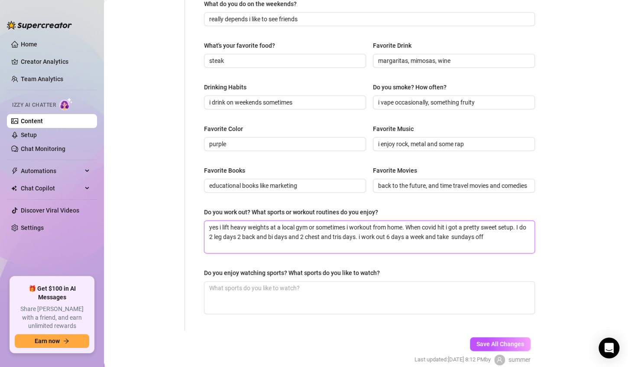
scroll to position [337, 0]
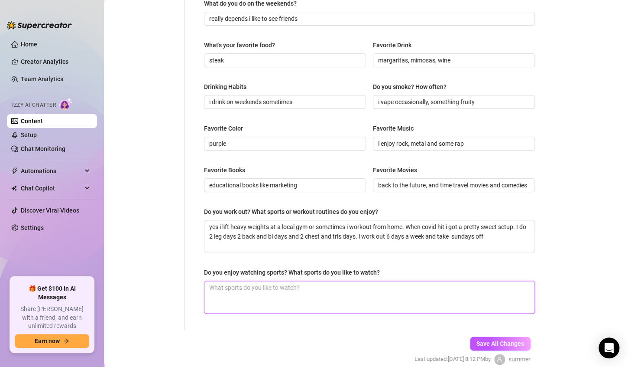
click at [280, 290] on textarea "Do you enjoy watching sports? What sports do you like to watch?" at bounding box center [370, 297] width 330 height 32
click at [482, 341] on span "Save All Changes" at bounding box center [501, 343] width 48 height 7
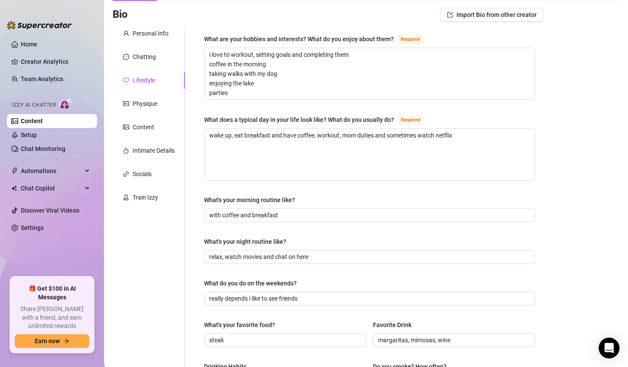
scroll to position [56, 0]
click at [141, 107] on div "Physique" at bounding box center [145, 105] width 25 height 10
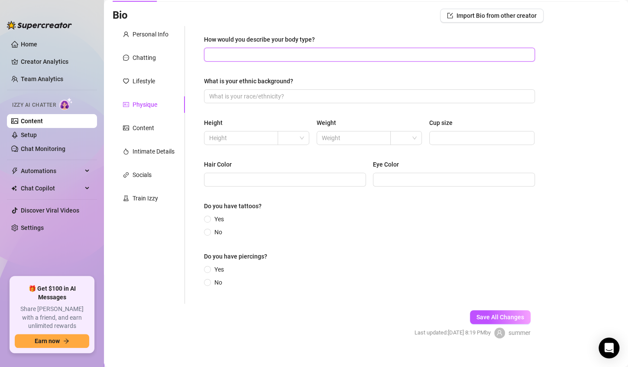
click at [241, 57] on input "How would you describe your body type?" at bounding box center [368, 55] width 319 height 10
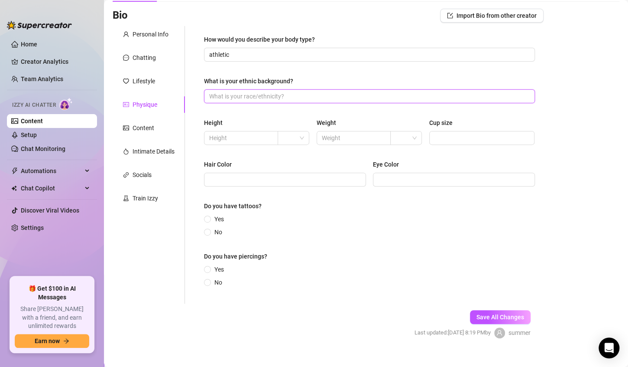
click at [262, 96] on input "What is your ethnic background?" at bounding box center [368, 96] width 319 height 10
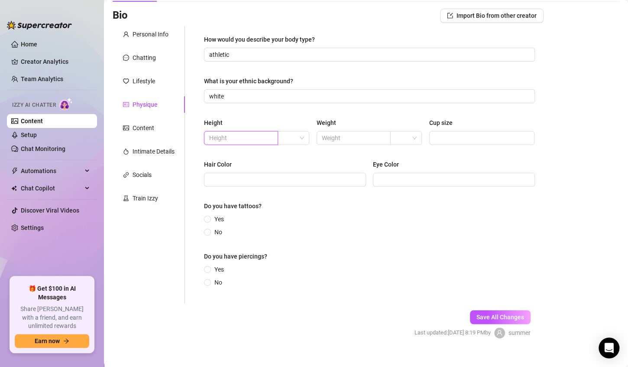
click at [257, 136] on input "text" at bounding box center [240, 138] width 62 height 10
click at [289, 139] on input "search" at bounding box center [289, 137] width 13 height 13
click at [292, 170] on div "ft" at bounding box center [291, 169] width 17 height 10
click at [247, 139] on input "5" at bounding box center [240, 138] width 62 height 10
click at [323, 137] on input "text" at bounding box center [353, 138] width 62 height 10
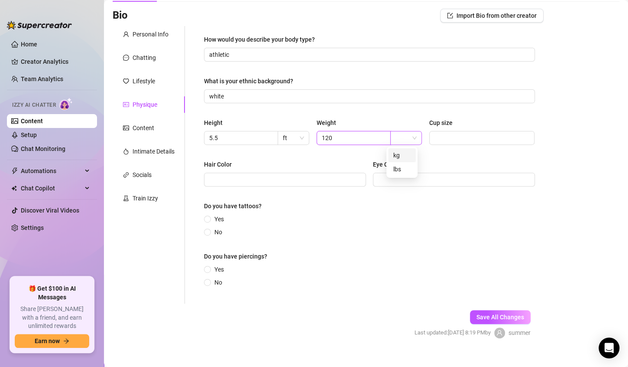
click at [409, 139] on span at bounding box center [406, 137] width 21 height 13
click at [403, 169] on div "lbs" at bounding box center [402, 169] width 17 height 10
click at [440, 140] on input "Cup size" at bounding box center [482, 138] width 94 height 10
click at [338, 179] on input "Hair Color" at bounding box center [284, 180] width 150 height 10
click at [220, 180] on input "blone and brown" at bounding box center [284, 180] width 150 height 10
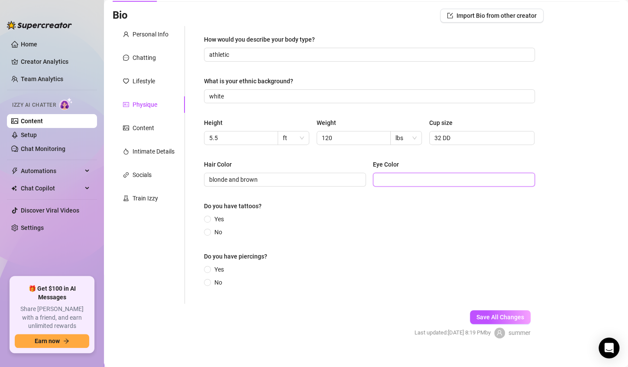
click at [383, 179] on input "Eye Color" at bounding box center [453, 180] width 150 height 10
click at [208, 218] on input "Yes" at bounding box center [207, 220] width 3 height 6
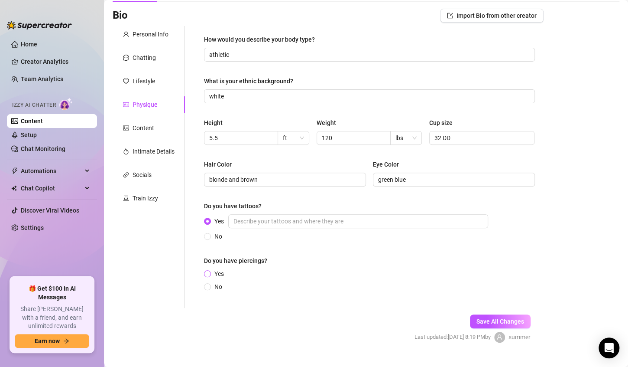
click at [206, 274] on input "Yes" at bounding box center [207, 274] width 3 height 6
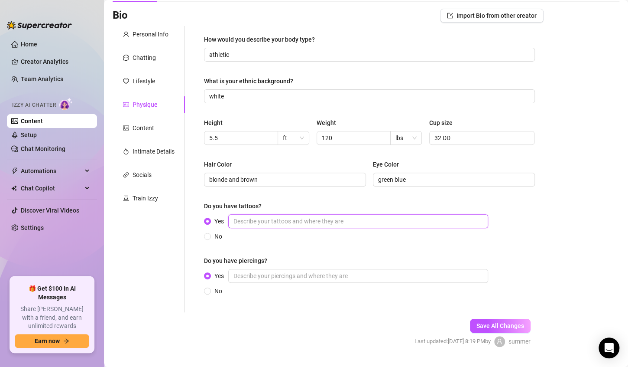
click at [268, 223] on input "Yes" at bounding box center [358, 221] width 260 height 14
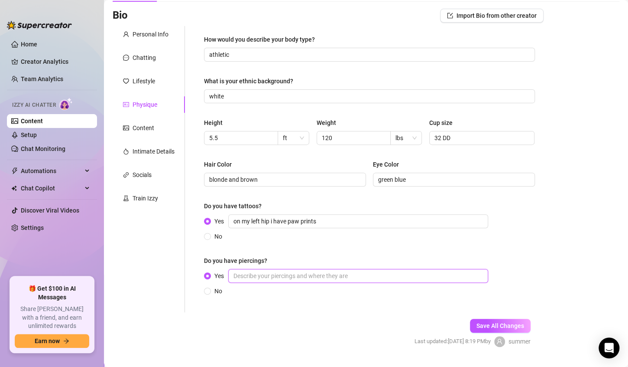
click at [258, 276] on input "Yes" at bounding box center [358, 276] width 260 height 14
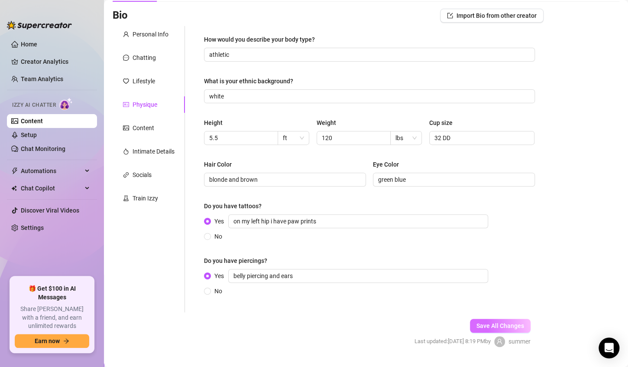
click at [480, 329] on button "Save All Changes" at bounding box center [500, 326] width 61 height 14
click at [146, 130] on div "Content" at bounding box center [144, 128] width 22 height 10
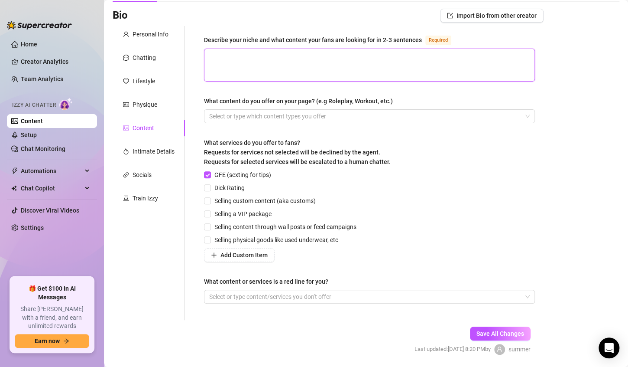
click at [227, 58] on textarea "Describe your niche and what content your fans are looking for in 2-3 sentences…" at bounding box center [370, 65] width 330 height 32
click at [252, 113] on div at bounding box center [365, 116] width 319 height 12
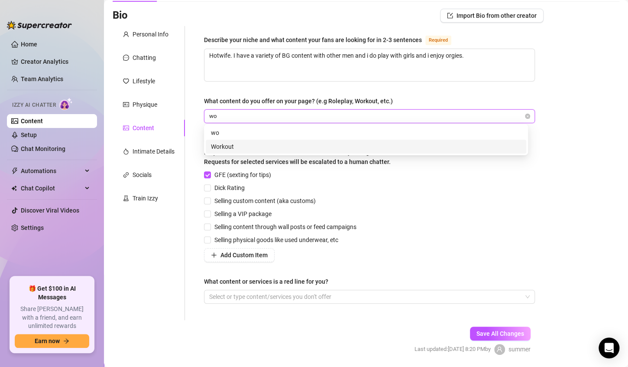
click at [241, 147] on div "Workout" at bounding box center [366, 147] width 310 height 10
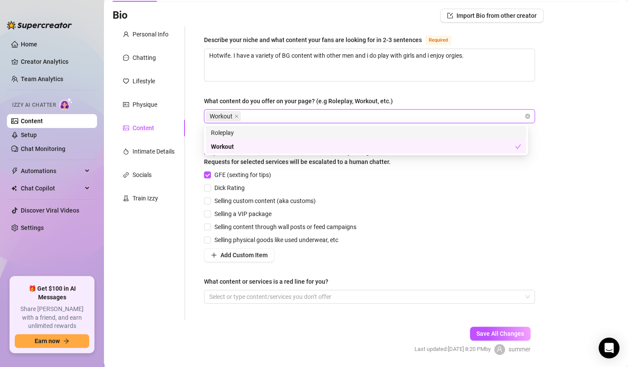
click at [238, 132] on div "Roleplay" at bounding box center [366, 133] width 310 height 10
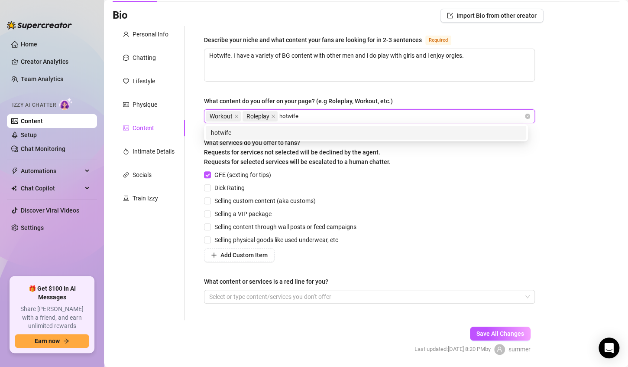
click at [239, 131] on div "hotwife" at bounding box center [366, 133] width 310 height 10
click at [303, 131] on div "[DEMOGRAPHIC_DATA]" at bounding box center [366, 133] width 310 height 10
click at [345, 134] on div "train" at bounding box center [366, 133] width 310 height 10
click at [367, 137] on div "solos" at bounding box center [366, 133] width 310 height 10
click at [395, 132] on div "squirt" at bounding box center [366, 133] width 310 height 10
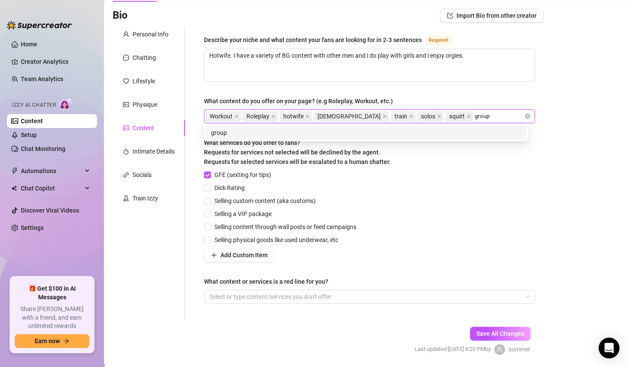
click at [428, 135] on div "group" at bounding box center [366, 133] width 310 height 10
click at [454, 131] on div "fmf" at bounding box center [366, 133] width 310 height 10
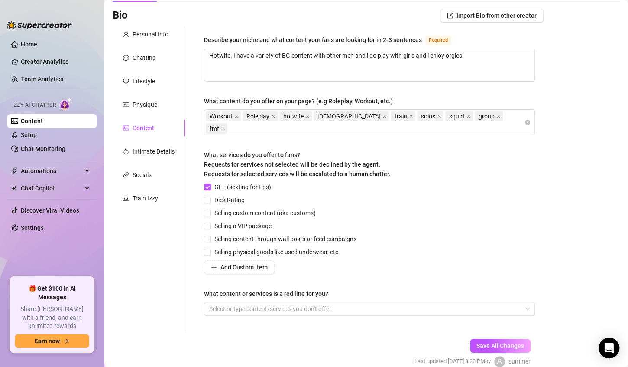
click at [485, 101] on div "What content do you offer on your page? (e.g Roleplay, Workout, etc.)" at bounding box center [369, 102] width 331 height 13
click at [208, 196] on input "Dick Rating" at bounding box center [207, 199] width 6 height 6
click at [208, 209] on input "Selling custom content (aka customs)" at bounding box center [207, 212] width 6 height 6
click at [208, 234] on label "Selling content through wall posts or feed campaigns" at bounding box center [282, 239] width 156 height 10
click at [208, 235] on input "Selling content through wall posts or feed campaigns" at bounding box center [207, 238] width 6 height 6
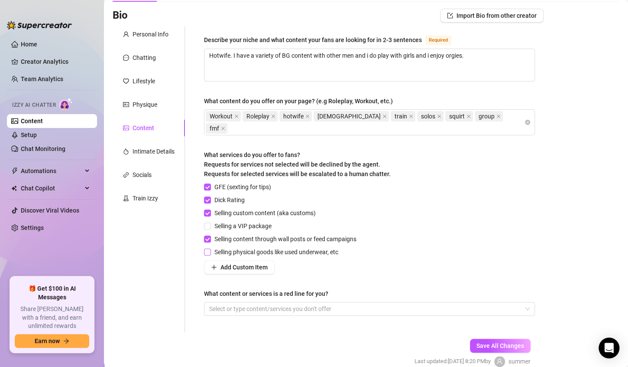
click at [208, 248] on input "Selling physical goods like used underwear, etc" at bounding box center [207, 251] width 6 height 6
click at [263, 264] on span "Add Custom Item" at bounding box center [244, 267] width 47 height 7
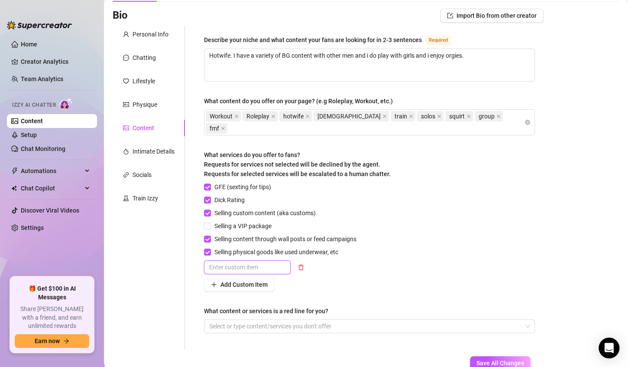
click at [249, 260] on input "text" at bounding box center [247, 267] width 87 height 14
click at [247, 281] on span "Add Custom Item" at bounding box center [244, 284] width 47 height 7
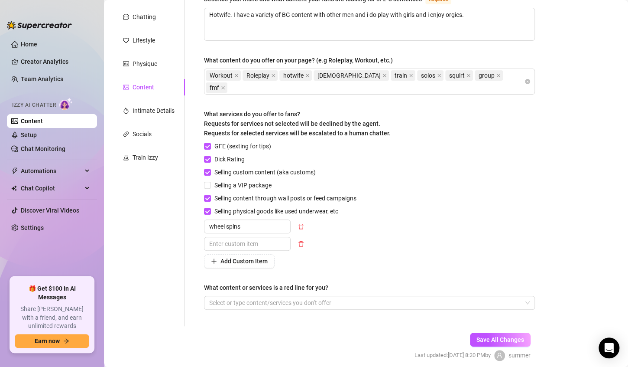
scroll to position [100, 0]
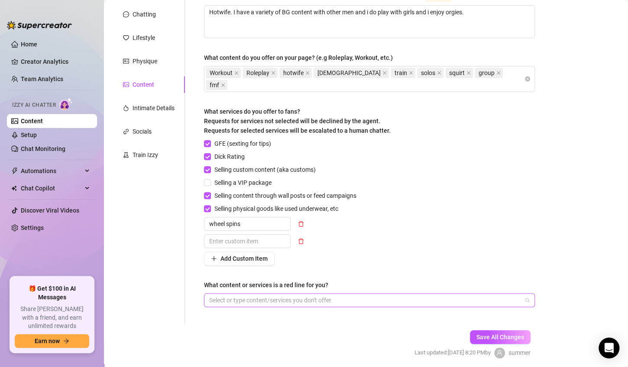
click at [335, 294] on div at bounding box center [365, 300] width 319 height 12
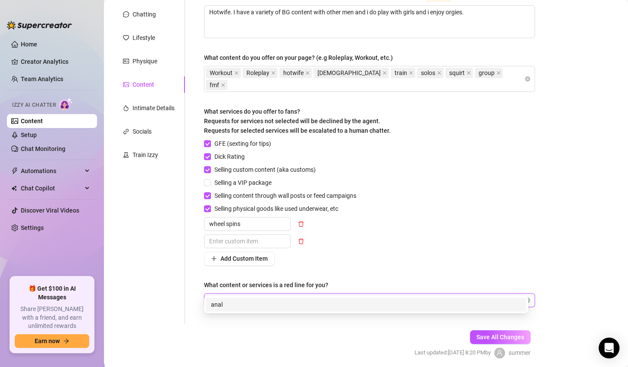
click at [360, 251] on div "Add Custom Item" at bounding box center [282, 258] width 156 height 14
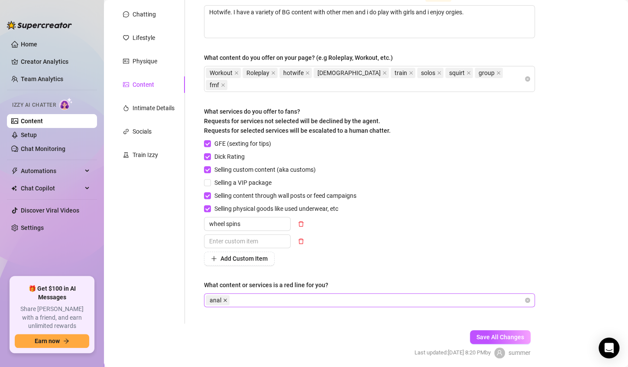
click at [225, 298] on icon "close" at bounding box center [225, 300] width 4 height 4
click at [225, 294] on div at bounding box center [365, 300] width 319 height 12
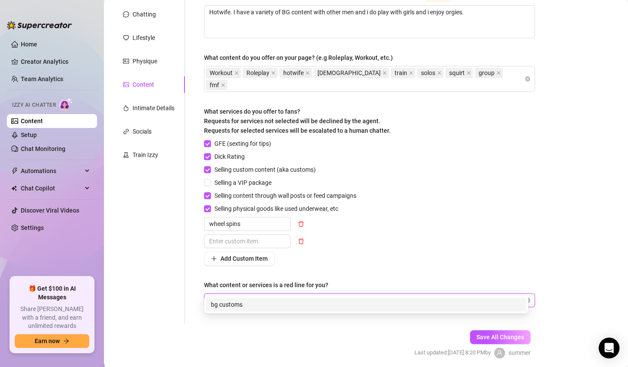
click at [293, 301] on div "bg customs" at bounding box center [366, 304] width 310 height 10
click at [277, 304] on div "gg customs" at bounding box center [366, 304] width 310 height 10
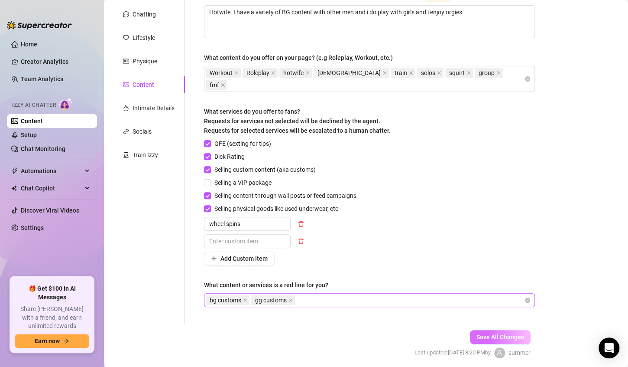
click at [487, 333] on span "Save All Changes" at bounding box center [501, 336] width 48 height 7
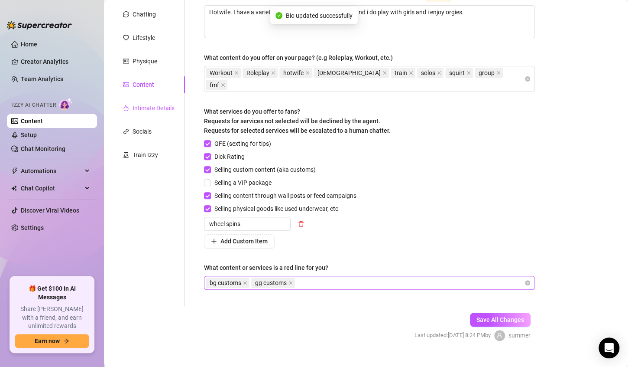
click at [153, 107] on div "Intimate Details" at bounding box center [154, 108] width 42 height 10
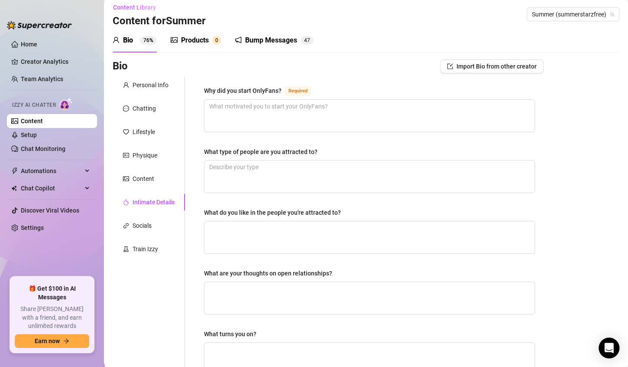
scroll to position [5, 0]
click at [216, 106] on textarea "Why did you start OnlyFans? Required" at bounding box center [370, 116] width 330 height 32
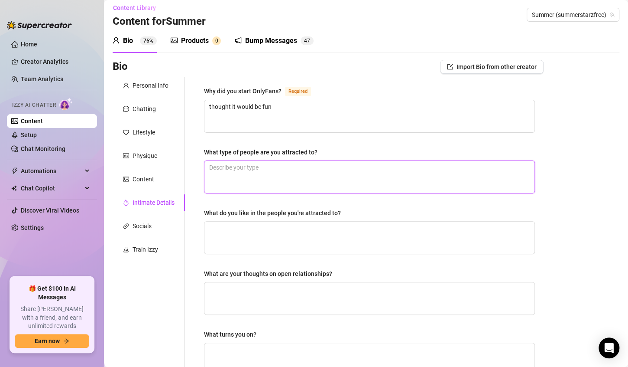
click at [220, 167] on textarea "What type of people are you attracted to?" at bounding box center [370, 177] width 330 height 32
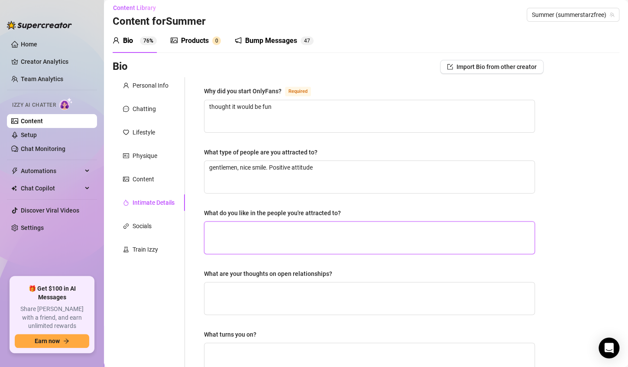
click at [223, 225] on textarea "What do you like in the people you're attracted to?" at bounding box center [370, 237] width 330 height 32
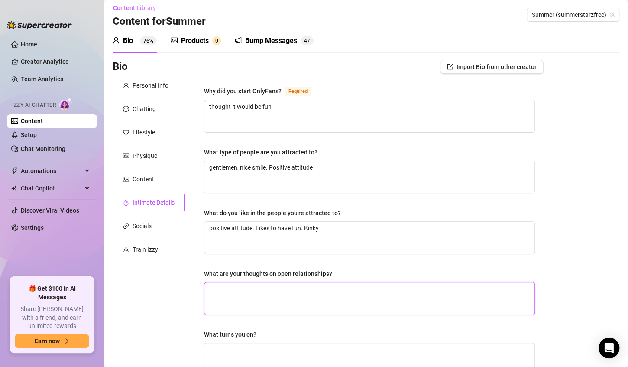
click at [214, 290] on textarea "What are your thoughts on open relationships?" at bounding box center [370, 298] width 330 height 32
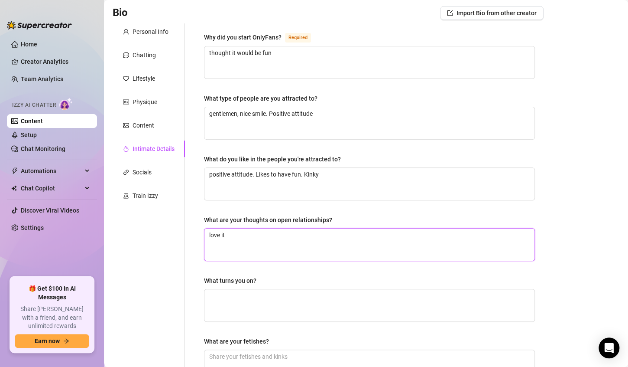
scroll to position [59, 0]
click at [215, 296] on textarea "What turns you on?" at bounding box center [370, 305] width 330 height 32
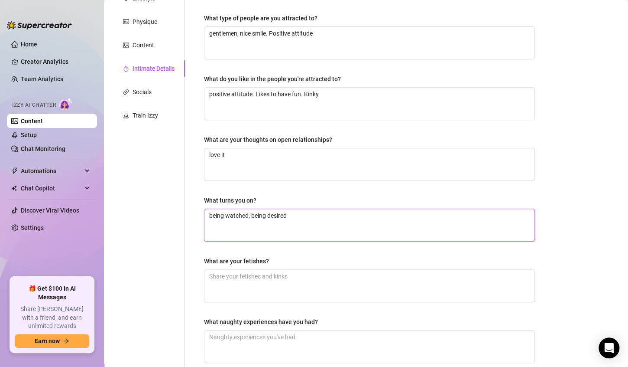
scroll to position [142, 0]
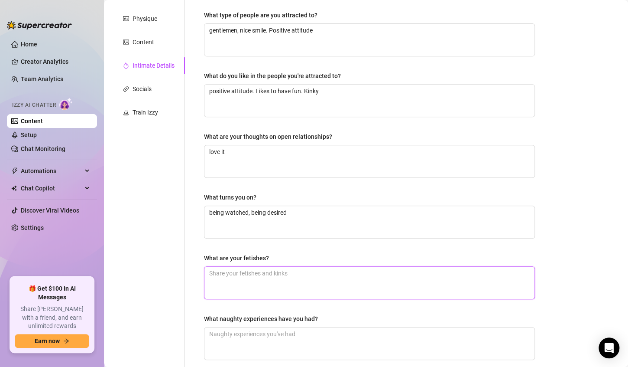
click at [228, 273] on textarea "What are your fetishes?" at bounding box center [370, 283] width 330 height 32
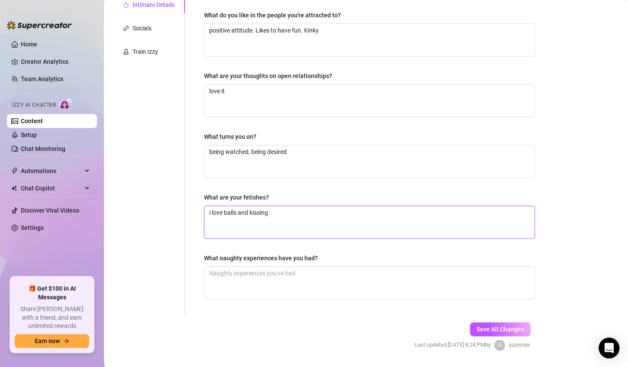
scroll to position [205, 0]
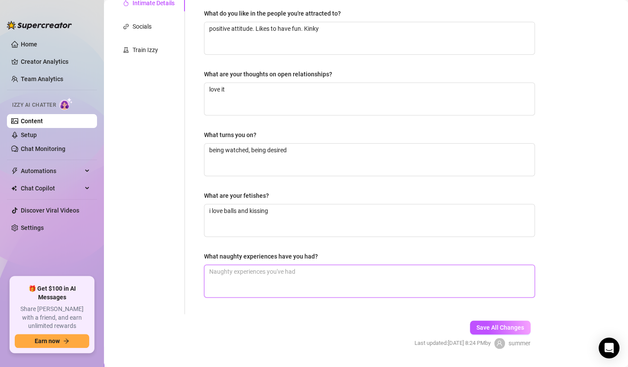
click at [294, 272] on textarea "What naughty experiences have you had?" at bounding box center [370, 281] width 330 height 32
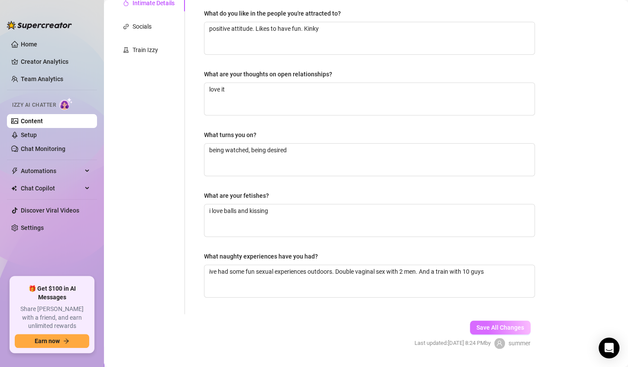
click at [486, 327] on span "Save All Changes" at bounding box center [501, 327] width 48 height 7
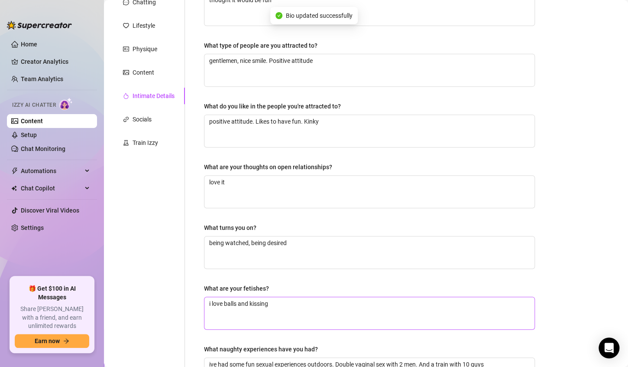
scroll to position [111, 0]
click at [143, 118] on div "Socials" at bounding box center [142, 120] width 19 height 10
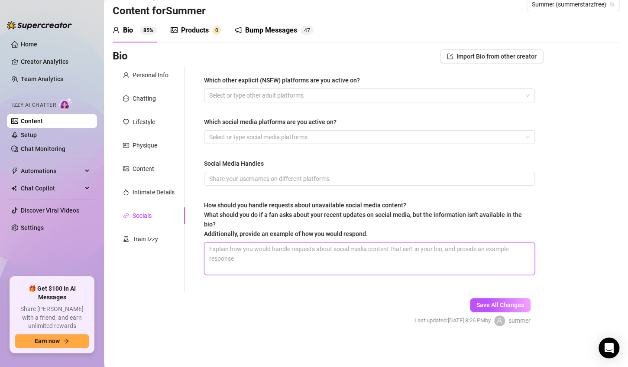
click at [246, 250] on textarea "How should you handle requests about unavailable social media content? What sho…" at bounding box center [370, 258] width 330 height 32
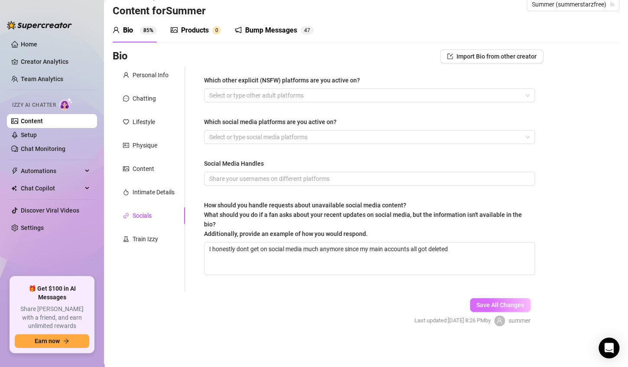
click at [477, 303] on span "Save All Changes" at bounding box center [501, 304] width 48 height 7
click at [146, 241] on div "Train Izzy" at bounding box center [146, 239] width 26 height 10
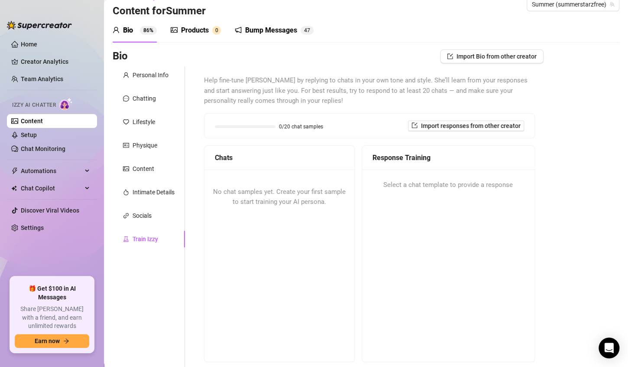
click at [320, 191] on span "No chat samples yet. Create your first sample to start training your AI persona." at bounding box center [279, 197] width 133 height 18
click at [265, 35] on div "Bump Messages" at bounding box center [271, 30] width 52 height 10
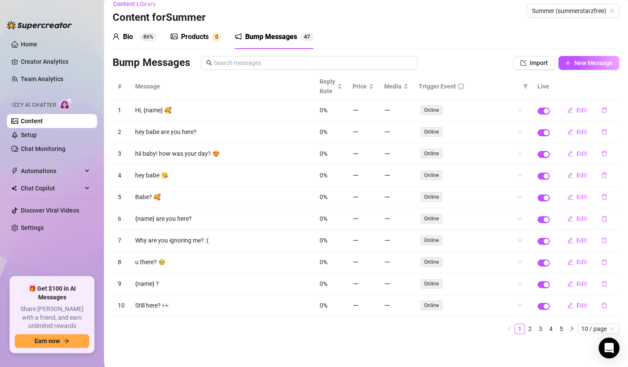
scroll to position [5, 0]
